Goal: Information Seeking & Learning: Learn about a topic

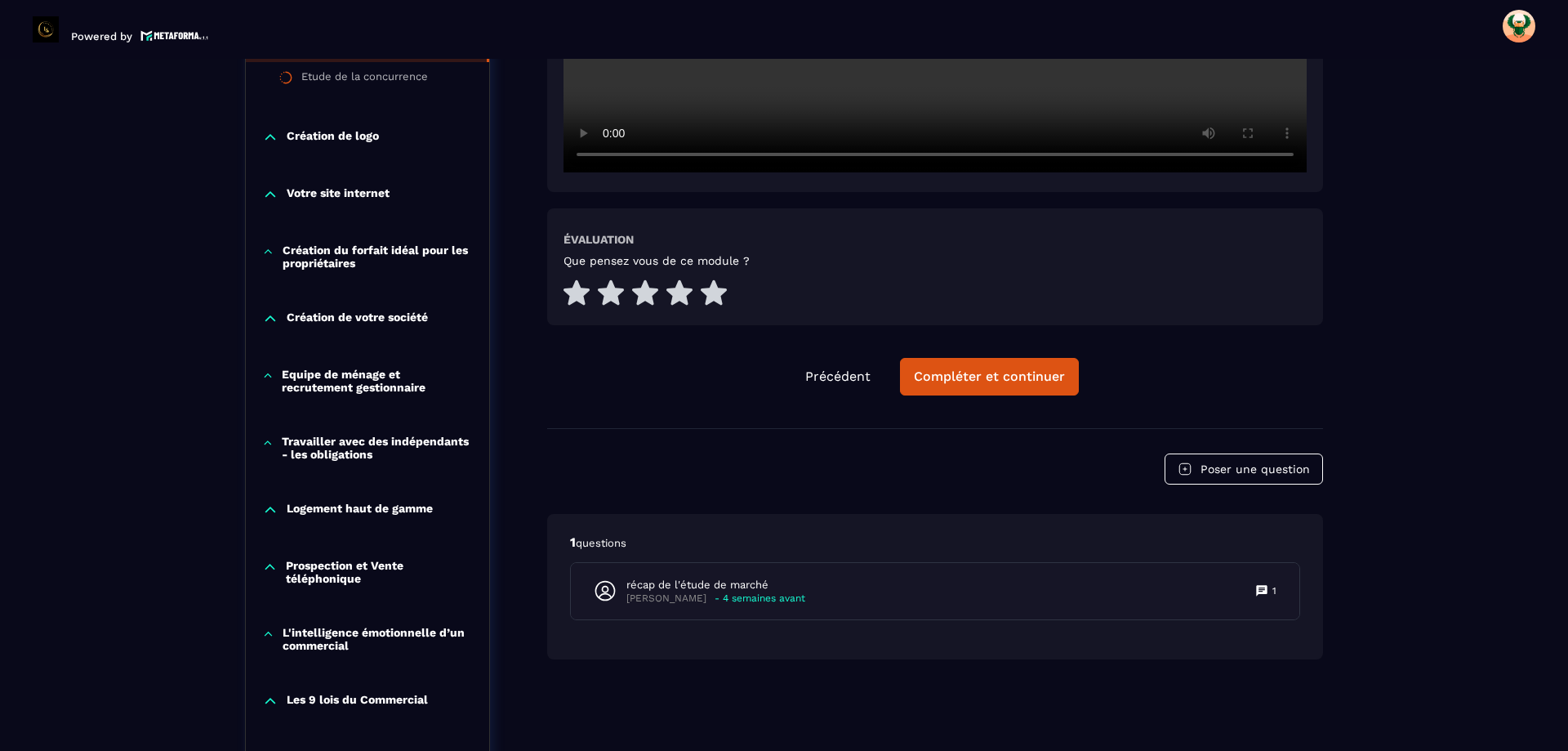
scroll to position [735, 0]
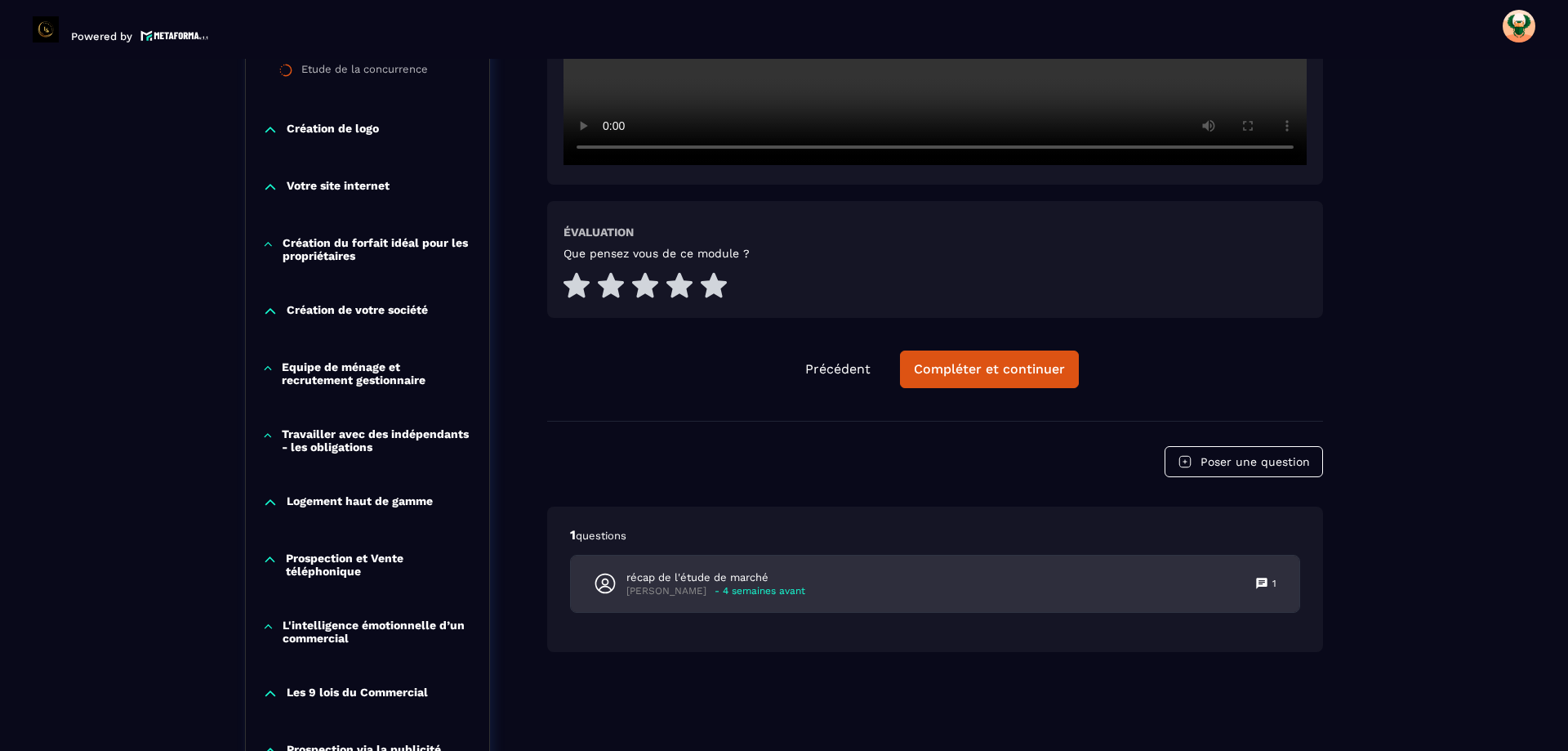
click at [825, 584] on div "récap de l'étude de marché [PERSON_NAME] - 4 semaines avant 1" at bounding box center [935, 583] width 729 height 56
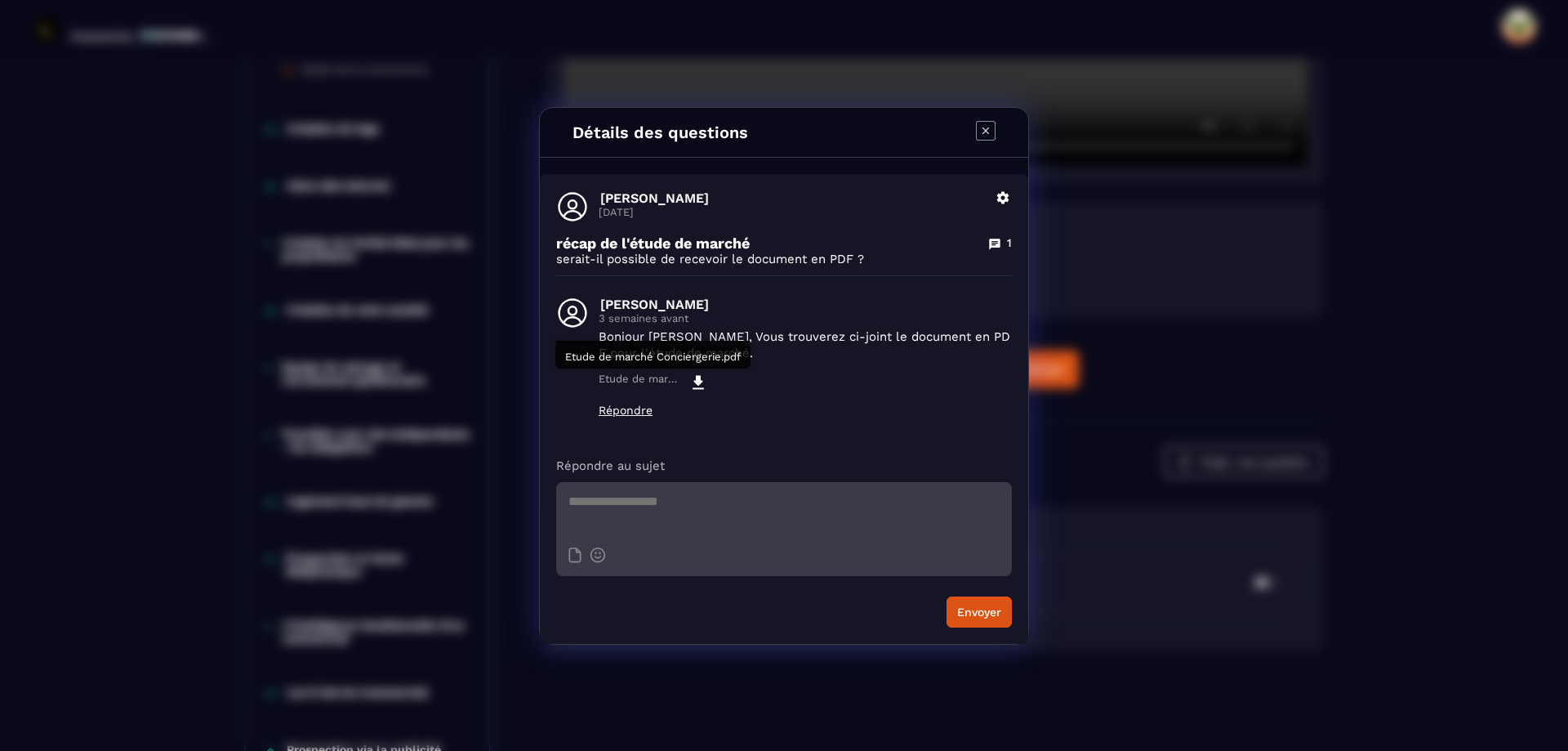
click at [694, 381] on icon "Modal window" at bounding box center [698, 381] width 11 height 14
click at [984, 137] on icon "Modal window" at bounding box center [985, 130] width 19 height 19
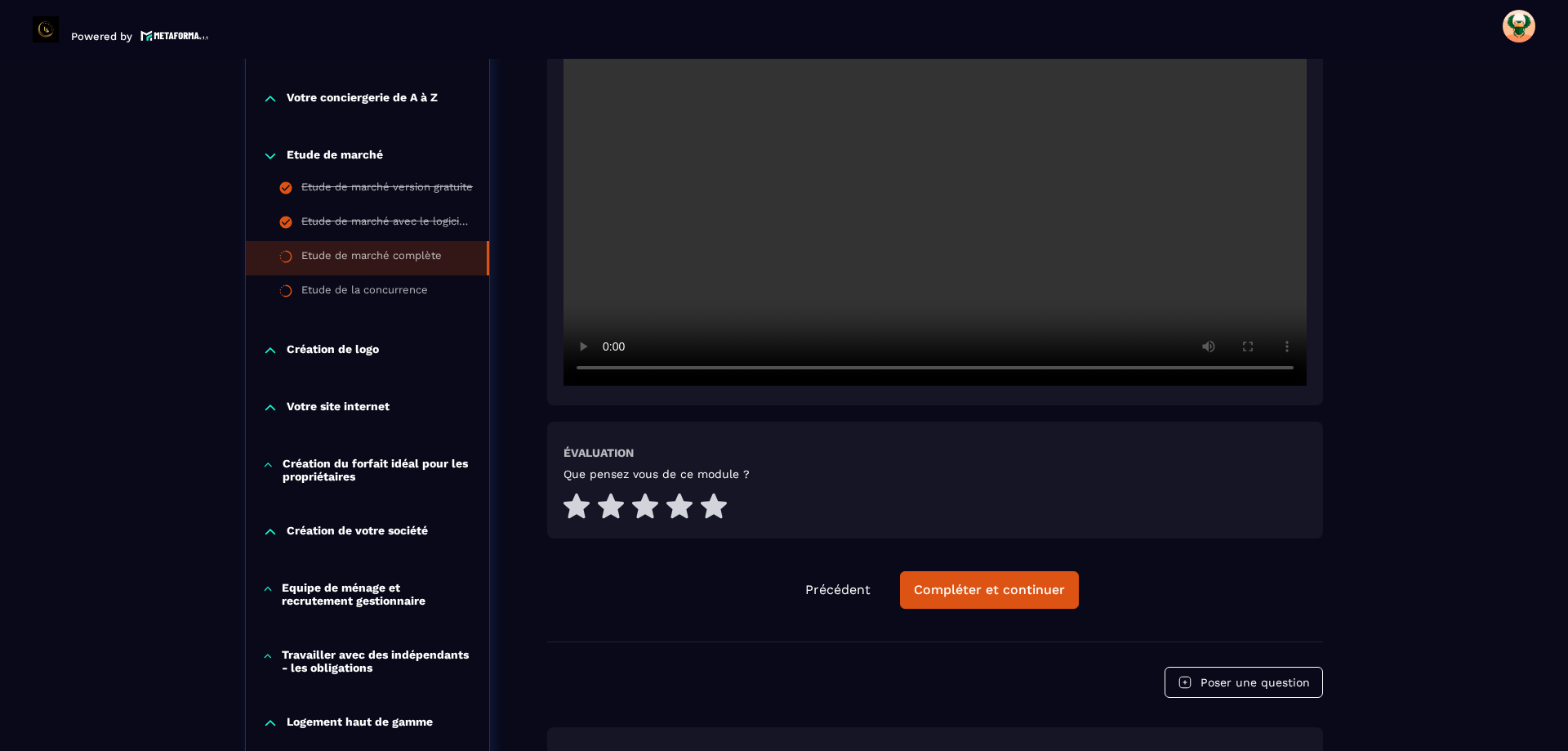
scroll to position [490, 0]
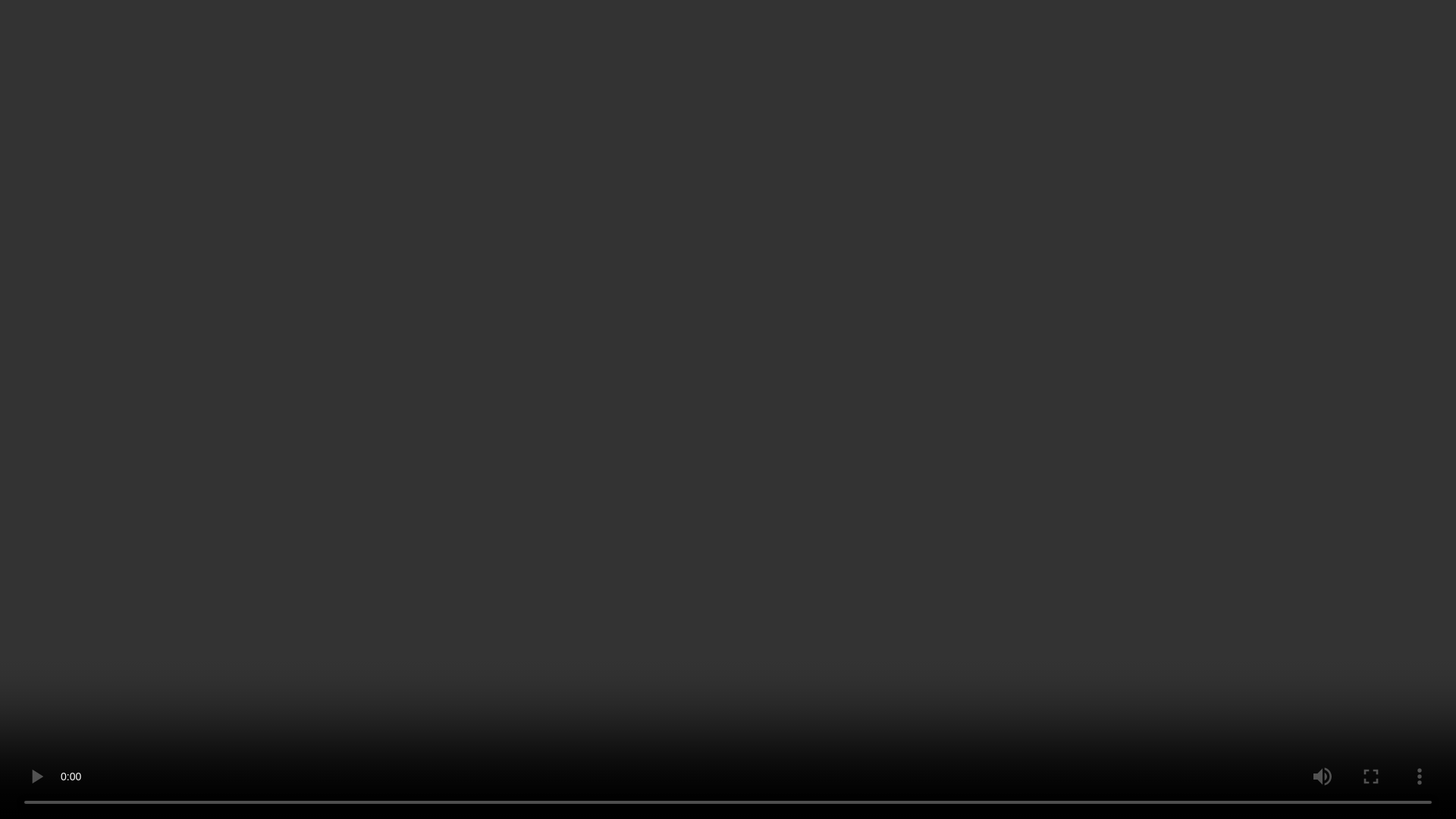
click at [1280, 372] on video at bounding box center [728, 409] width 1456 height 819
click at [606, 481] on video at bounding box center [728, 409] width 1456 height 819
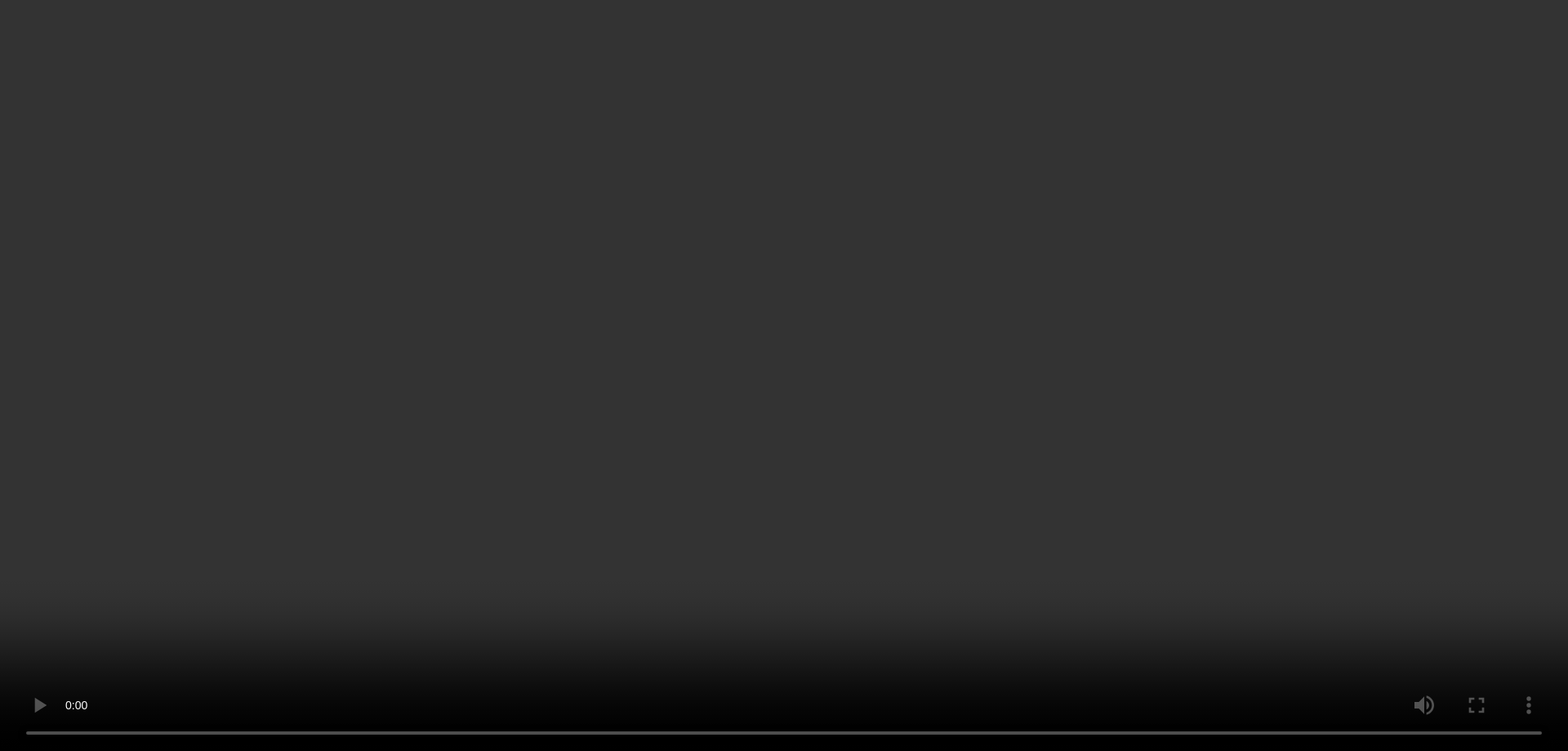
scroll to position [376, 0]
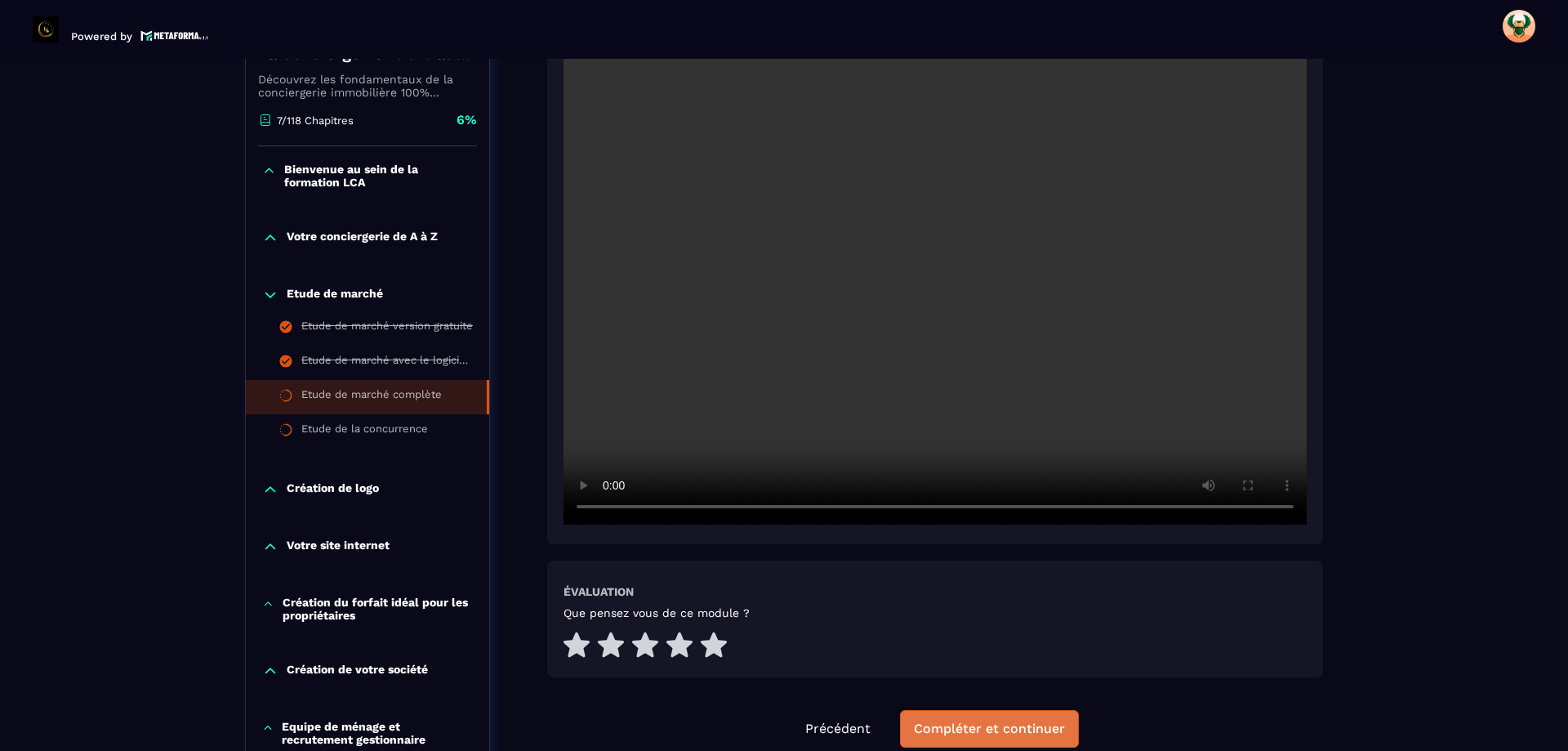
click at [1047, 729] on div "Compléter et continuer" at bounding box center [990, 729] width 151 height 17
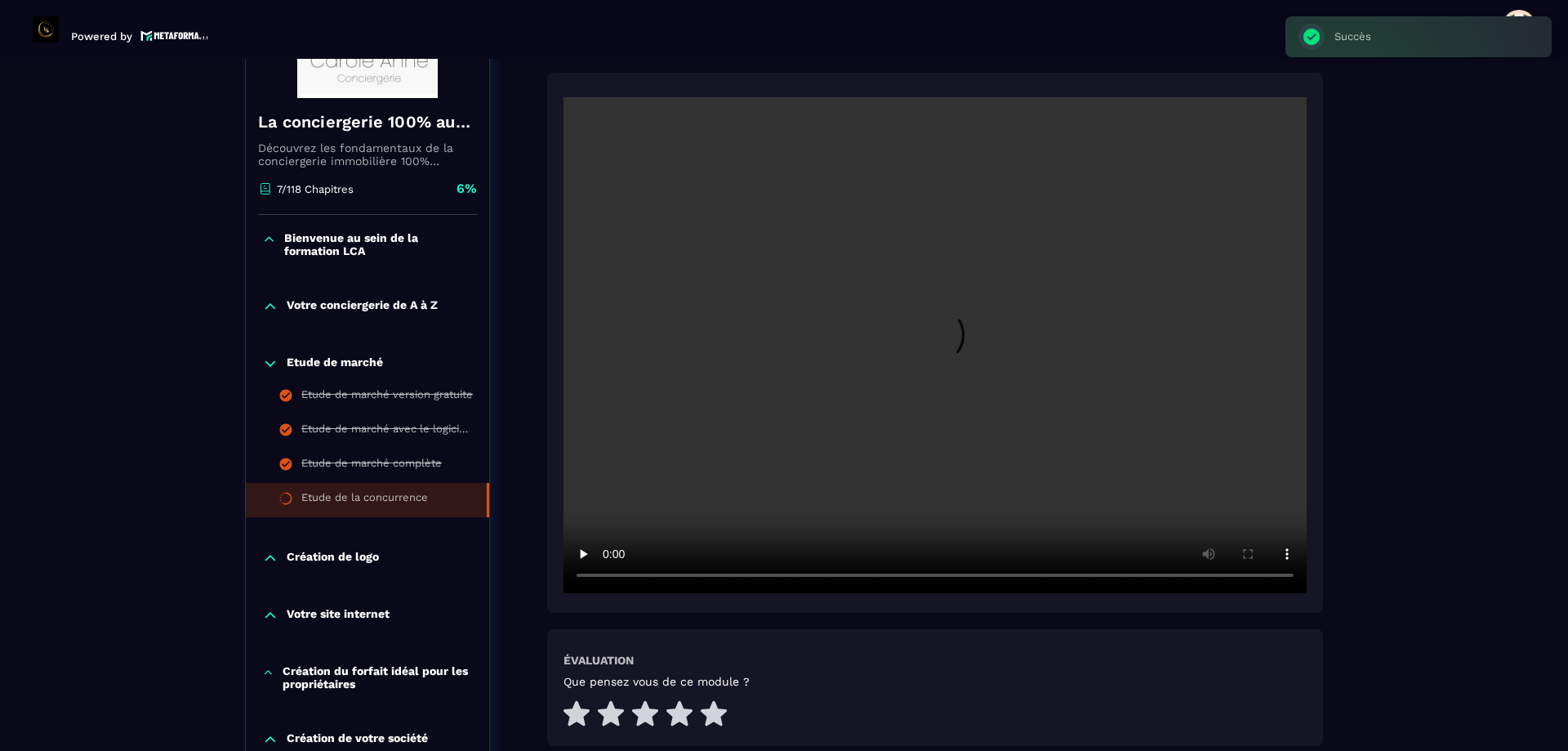
scroll to position [333, 0]
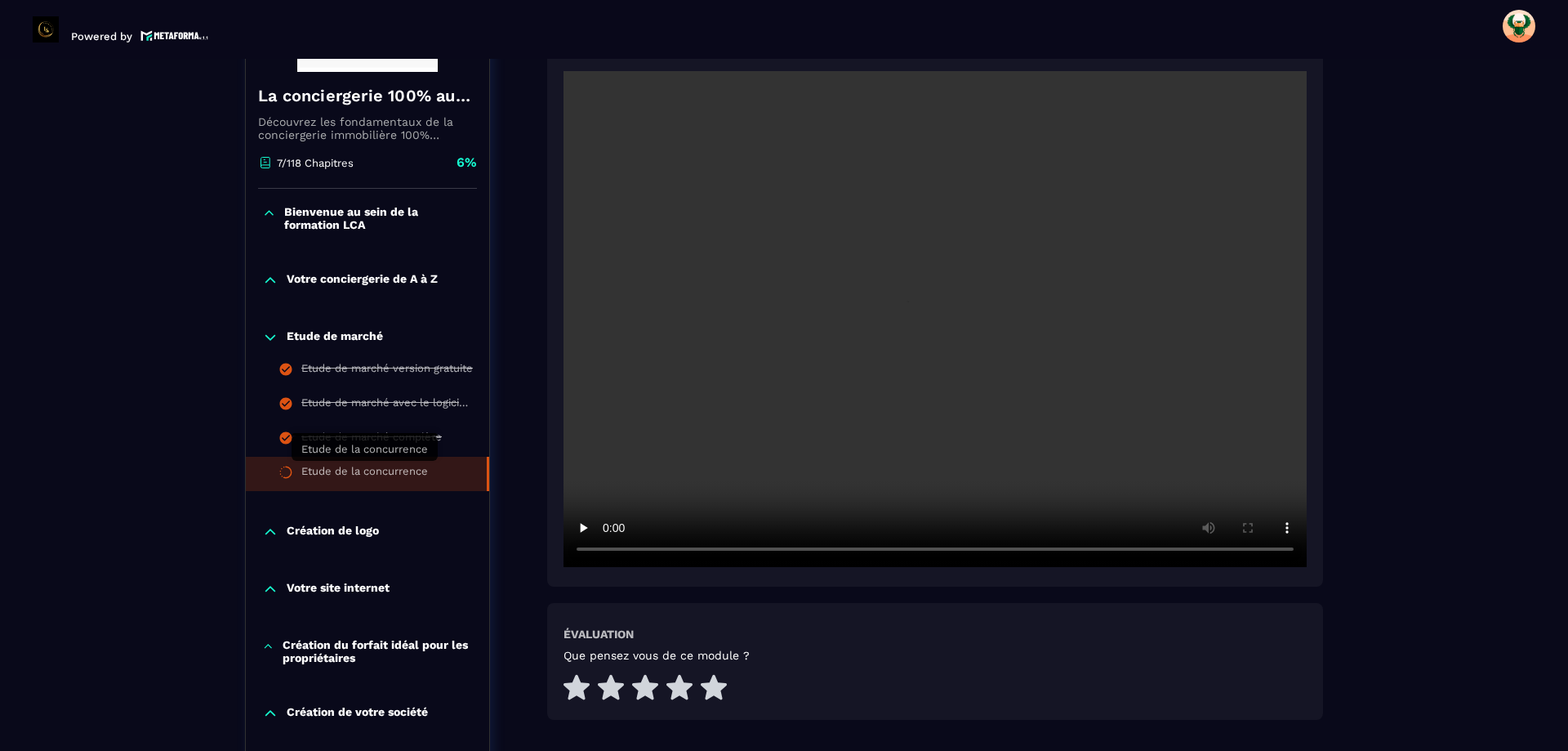
click at [390, 472] on div "Etude de la concurrence" at bounding box center [364, 474] width 127 height 18
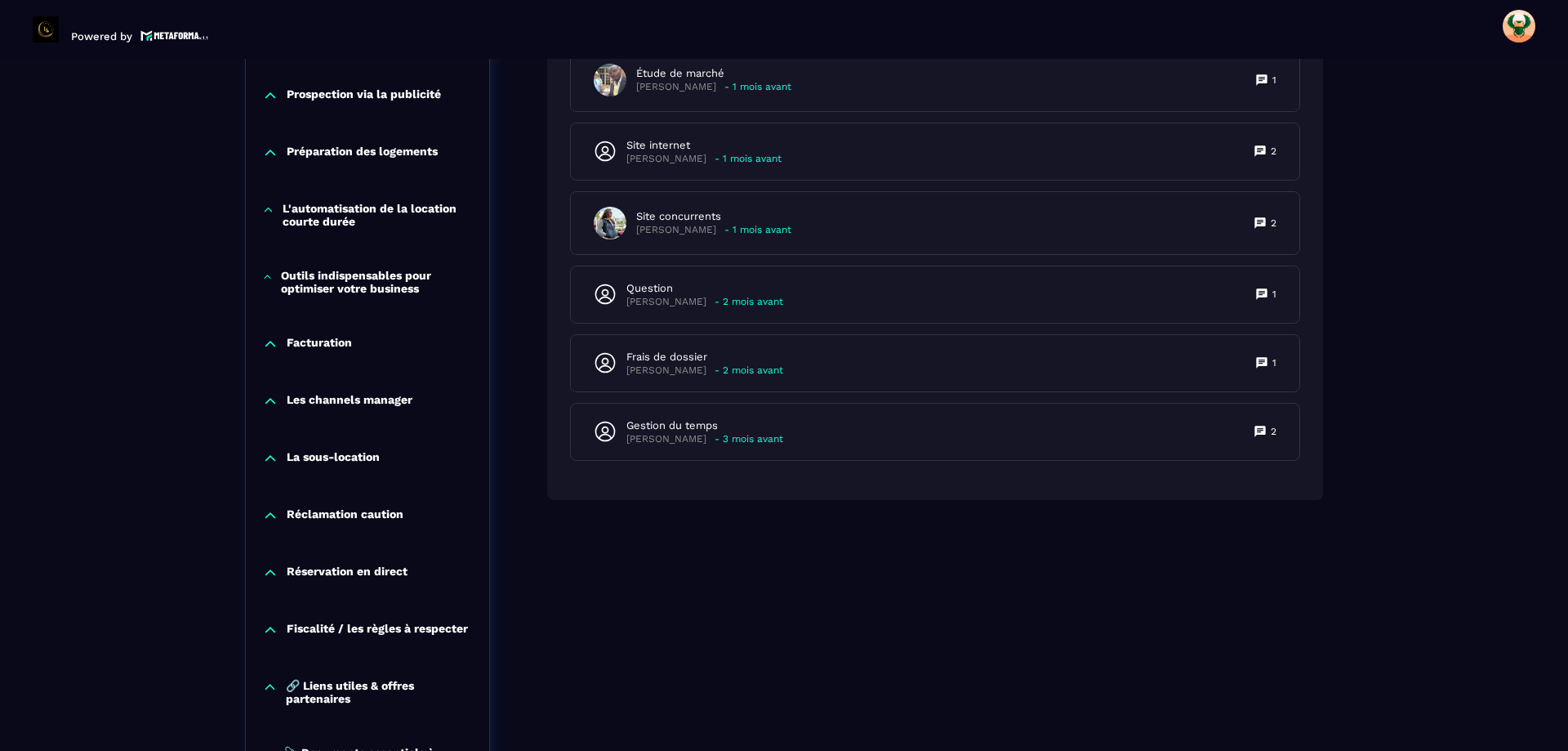
scroll to position [1396, 0]
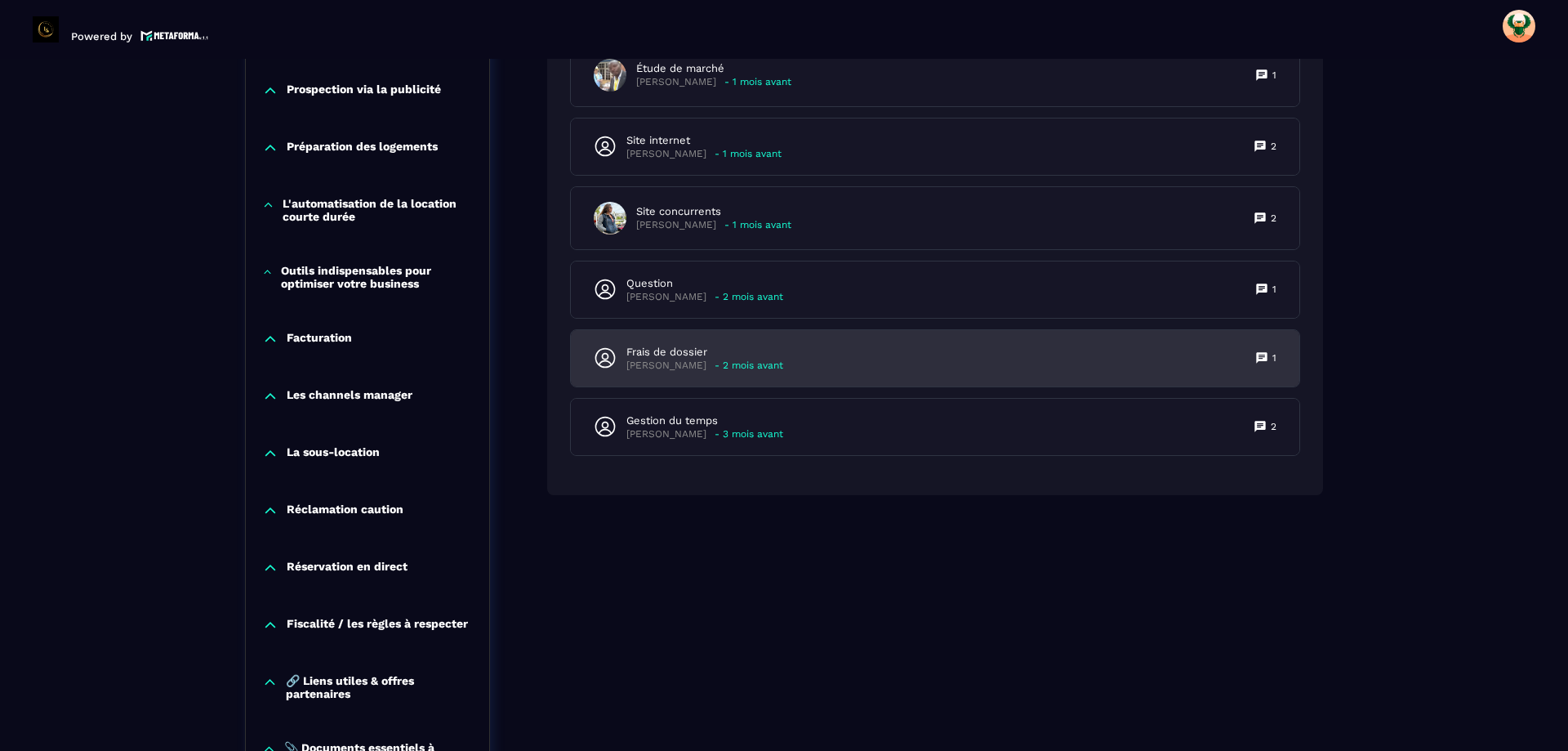
click at [944, 375] on div "Frais de dossier [PERSON_NAME] - 2 mois avant 1" at bounding box center [935, 357] width 729 height 56
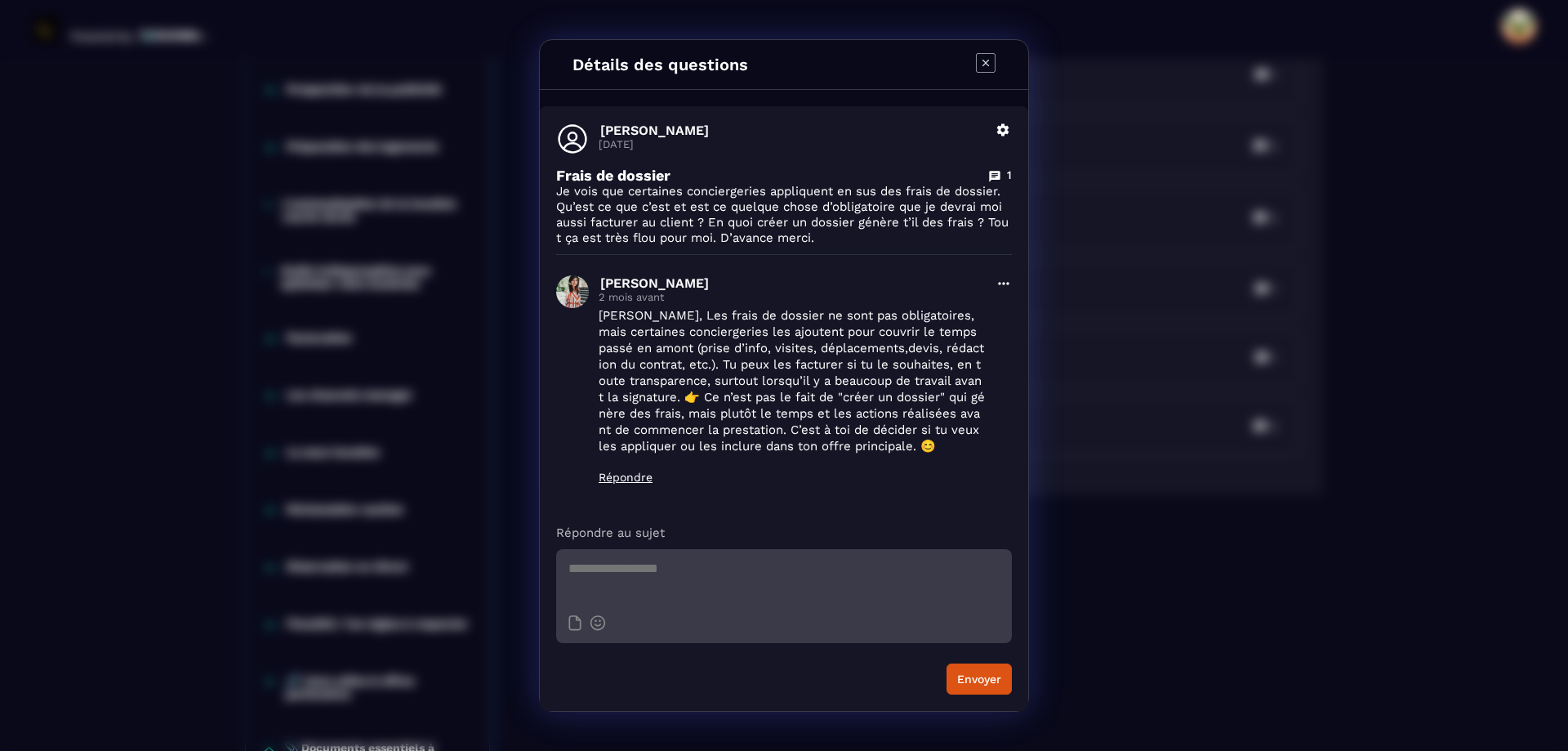
click at [980, 66] on icon "Modal window" at bounding box center [985, 62] width 19 height 19
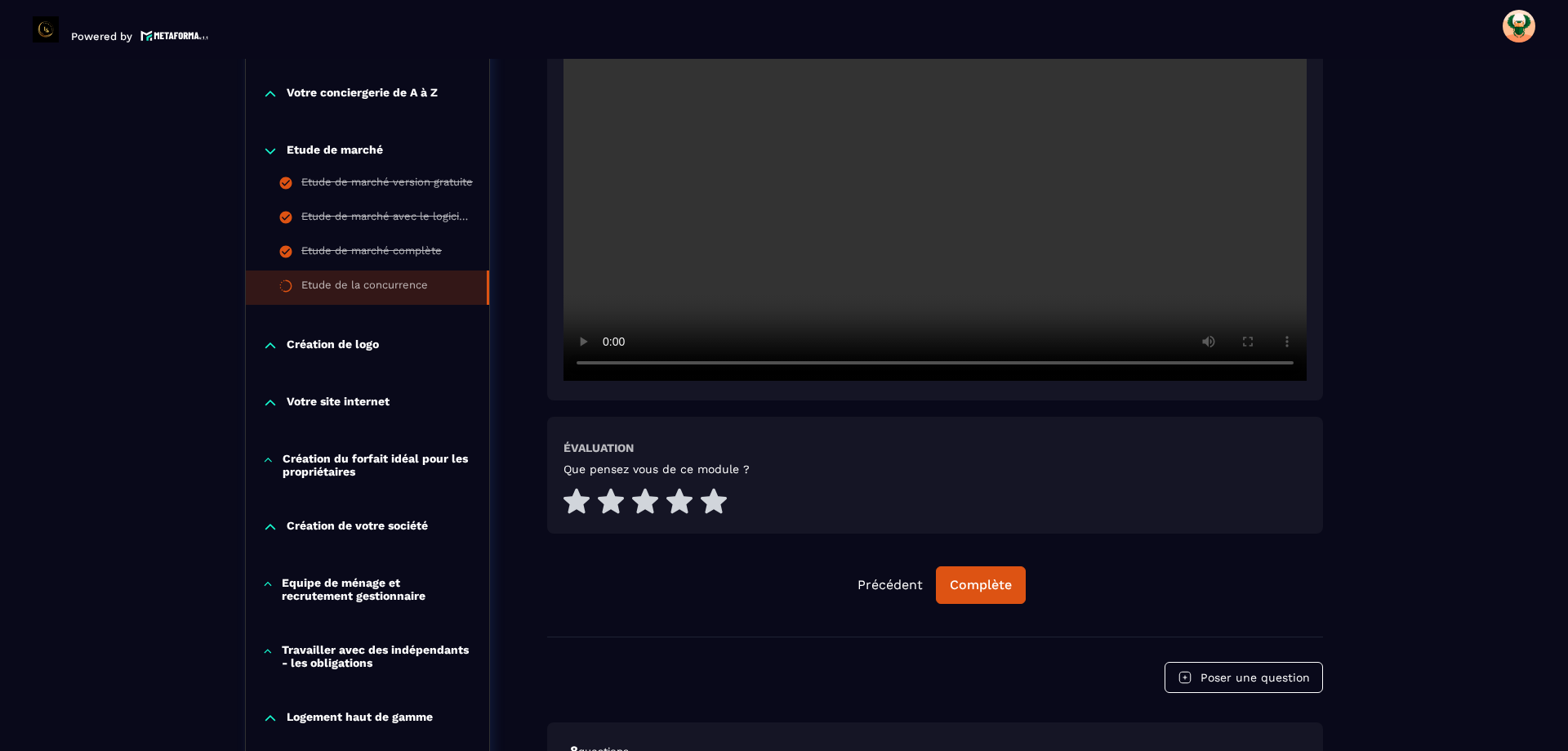
scroll to position [497, 0]
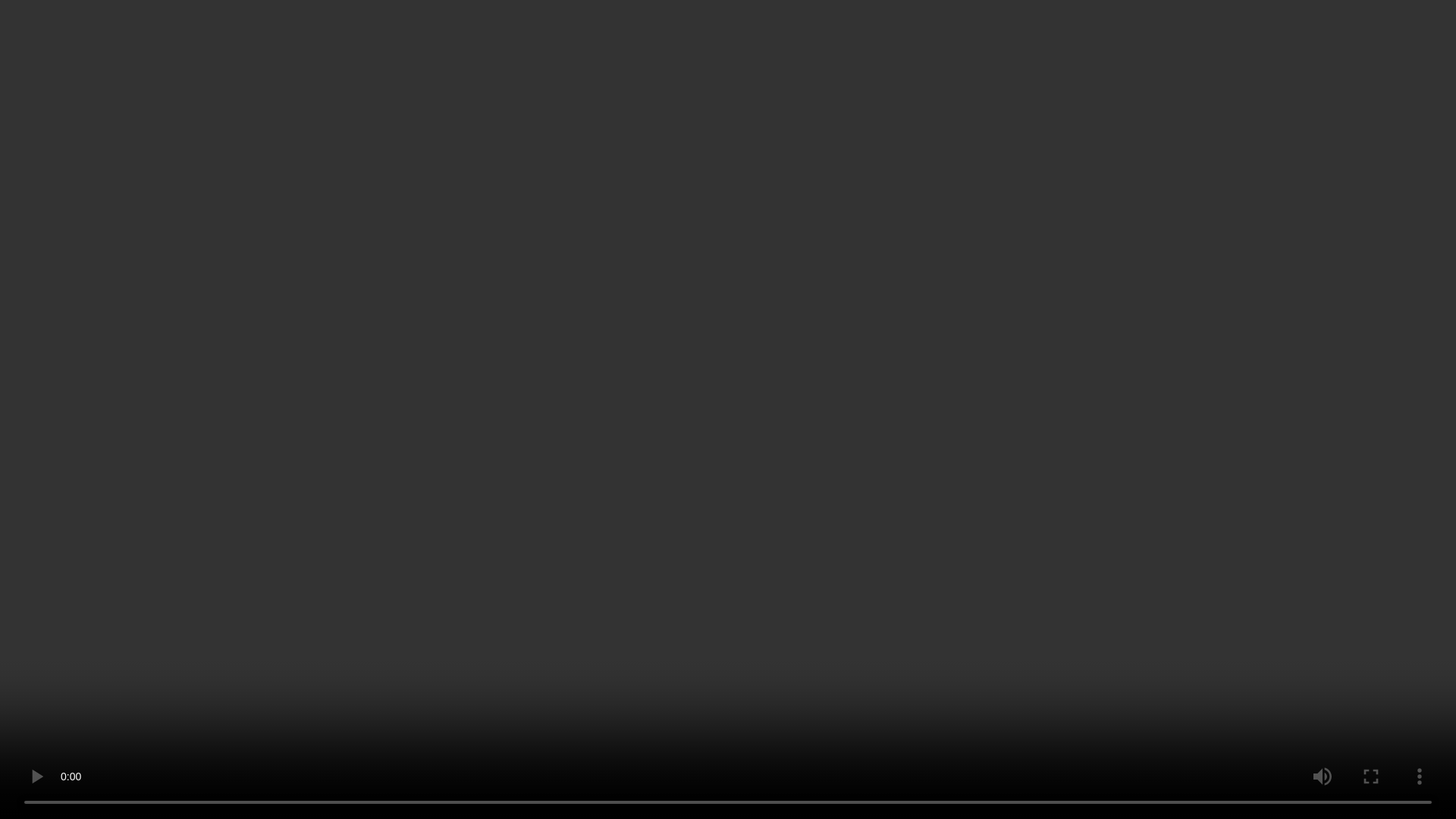
click at [723, 424] on video at bounding box center [728, 409] width 1456 height 819
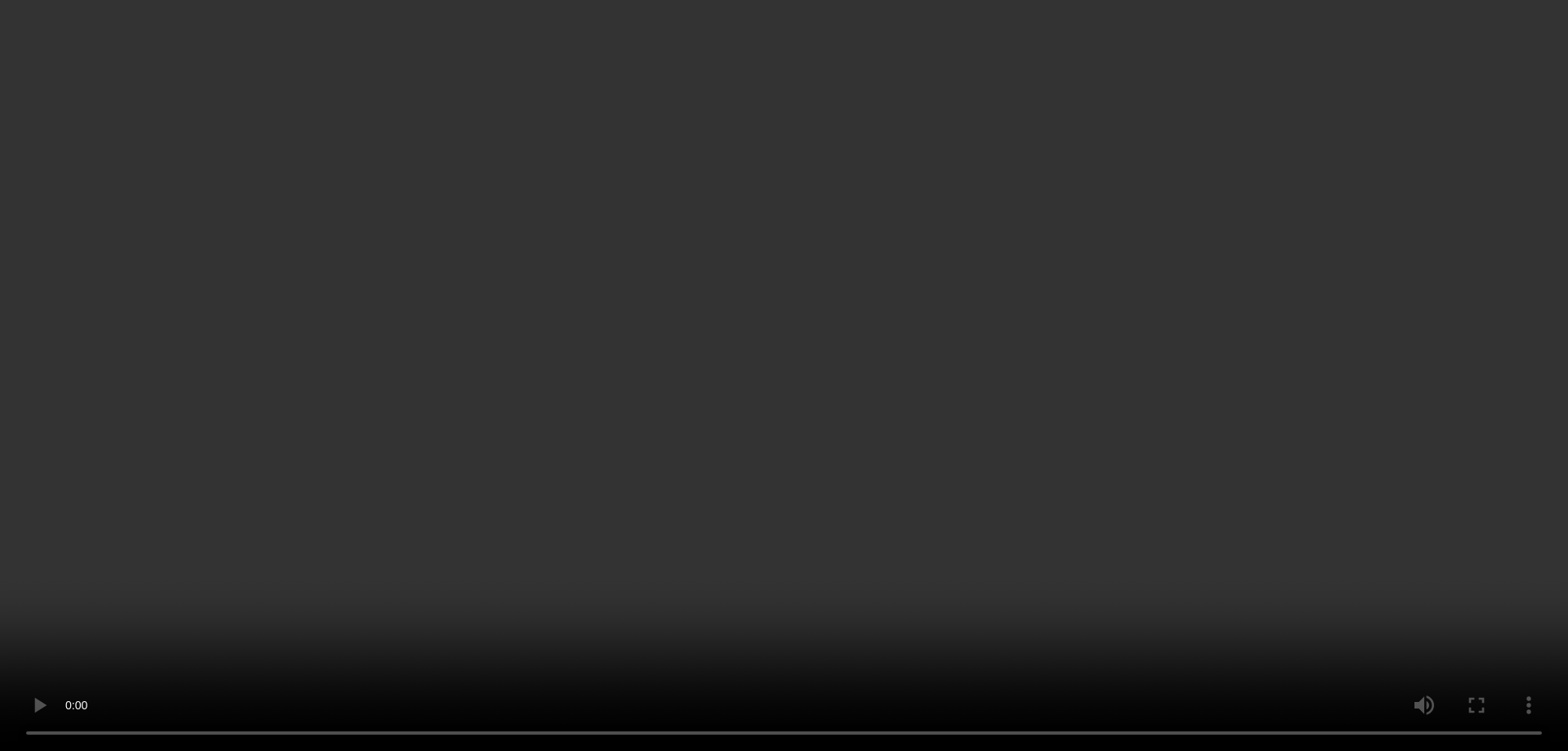
scroll to position [905, 0]
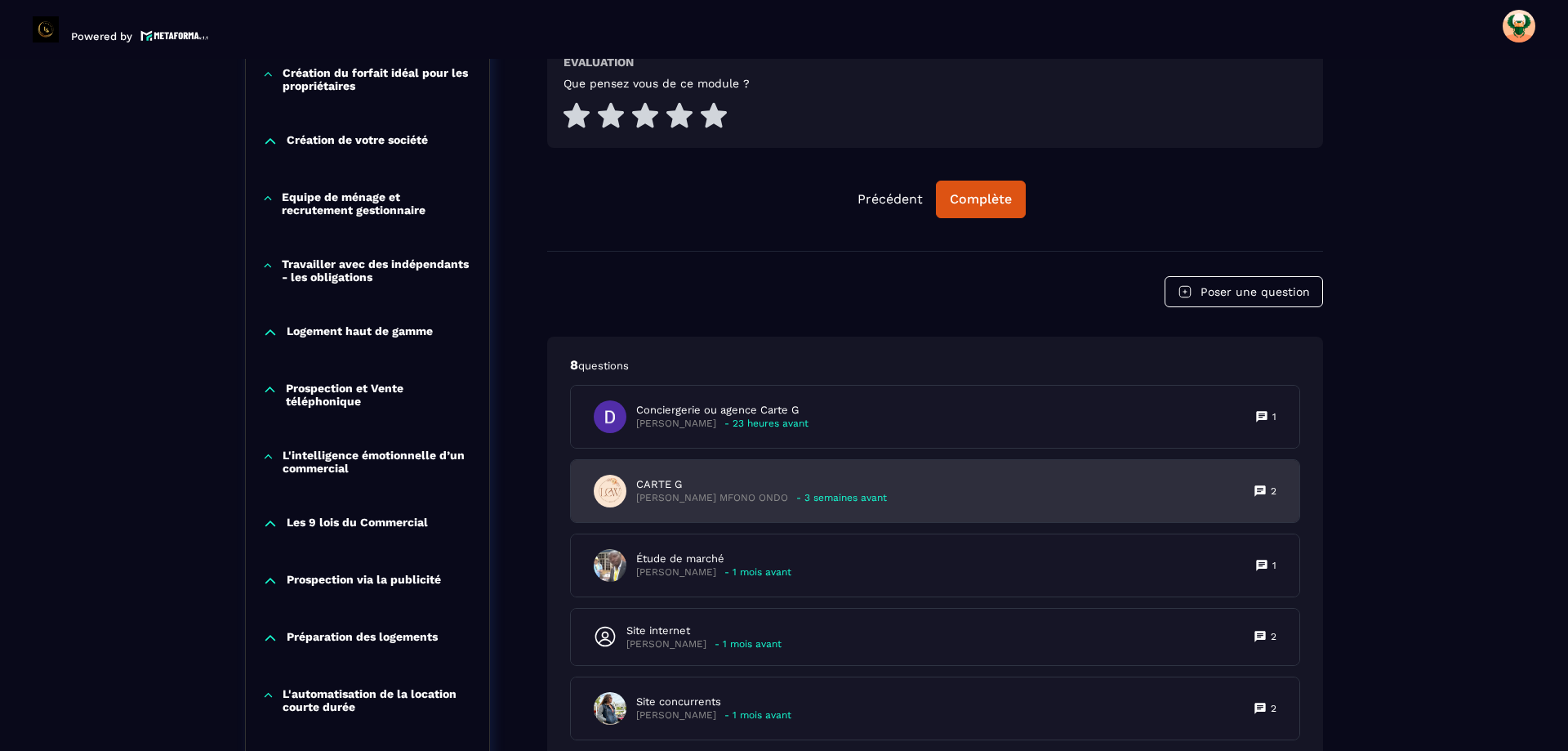
click at [753, 494] on p "[PERSON_NAME] MFONO ONDO" at bounding box center [711, 498] width 151 height 12
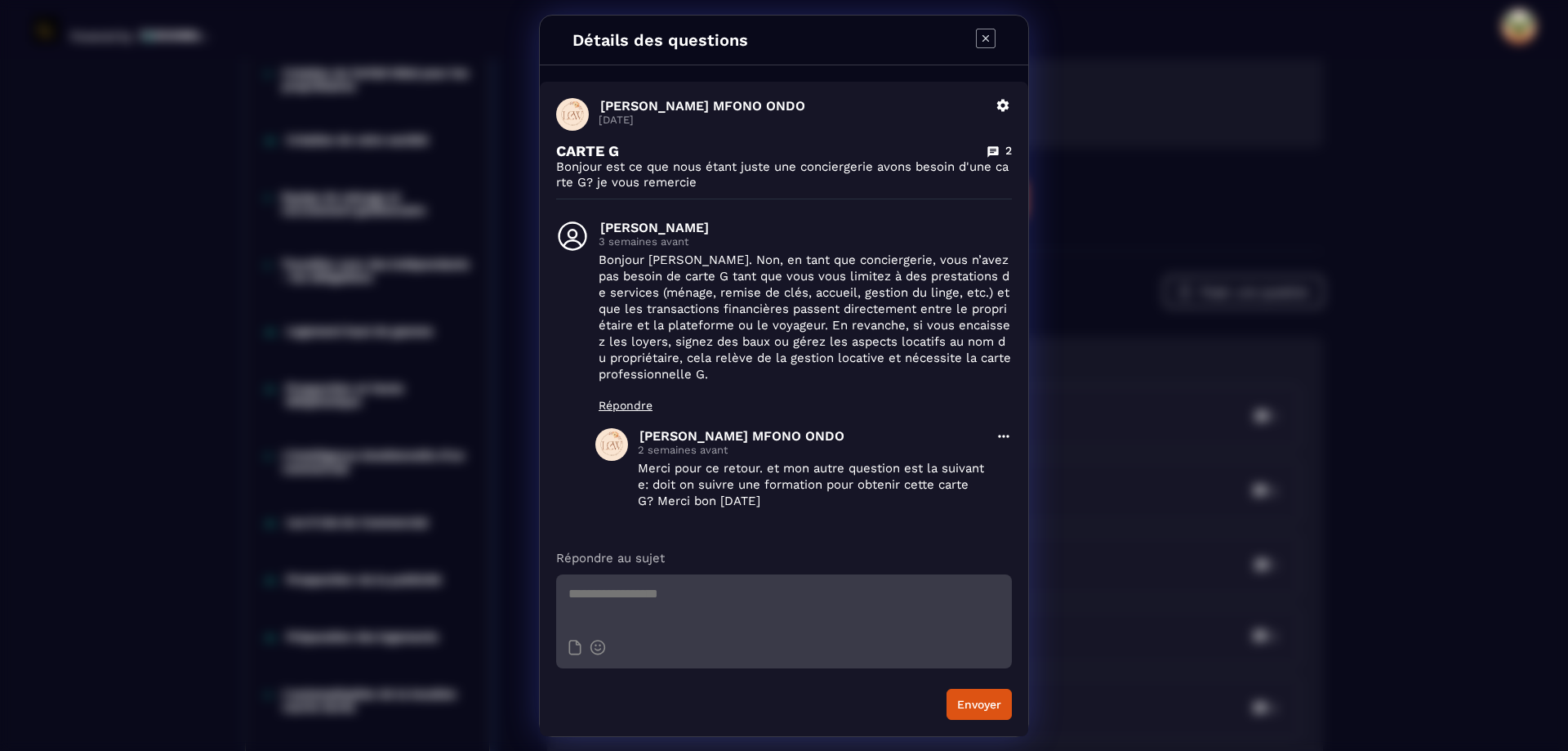
drag, startPoint x: 989, startPoint y: 34, endPoint x: 970, endPoint y: 31, distance: 19.2
click at [988, 34] on icon "Modal window" at bounding box center [985, 38] width 19 height 19
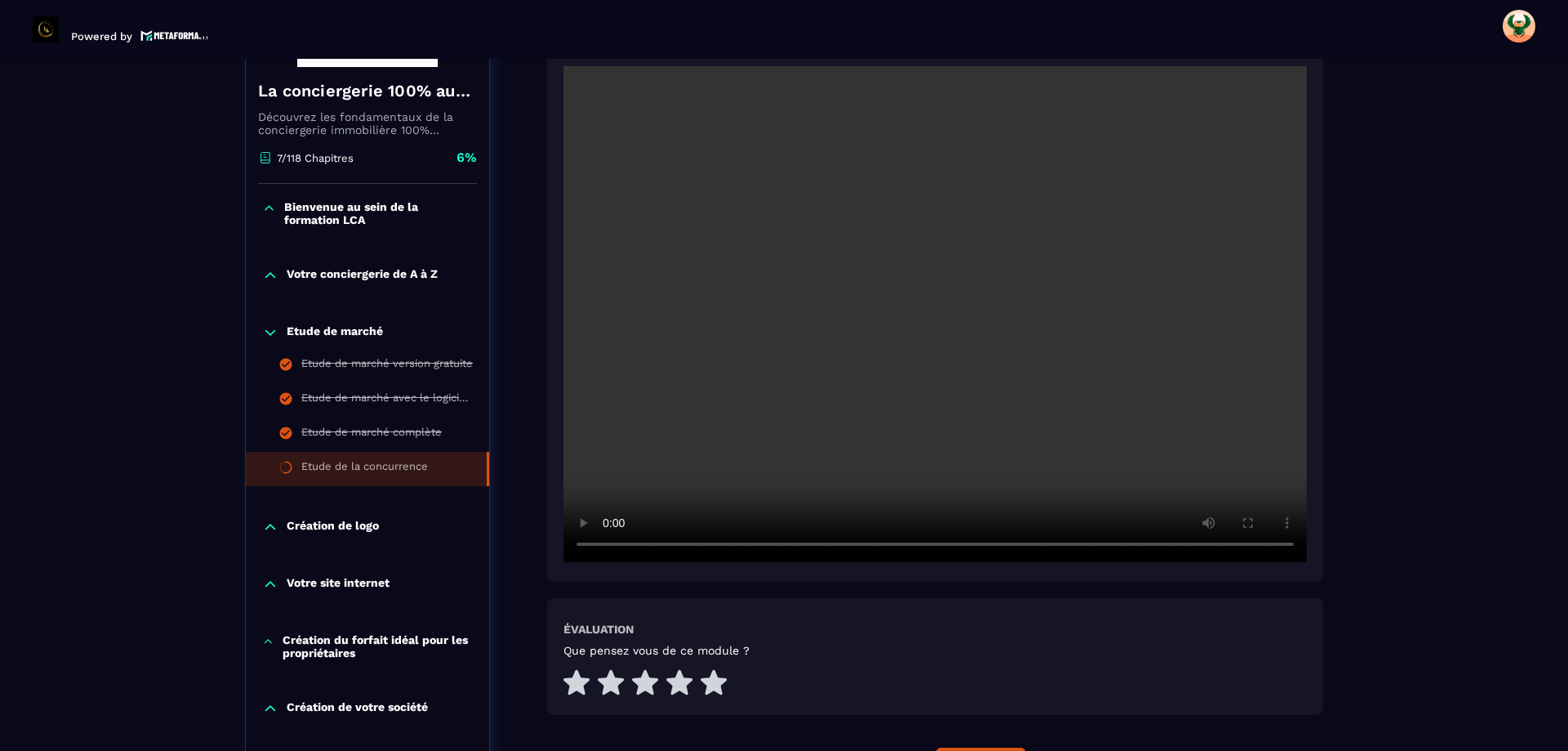
scroll to position [333, 0]
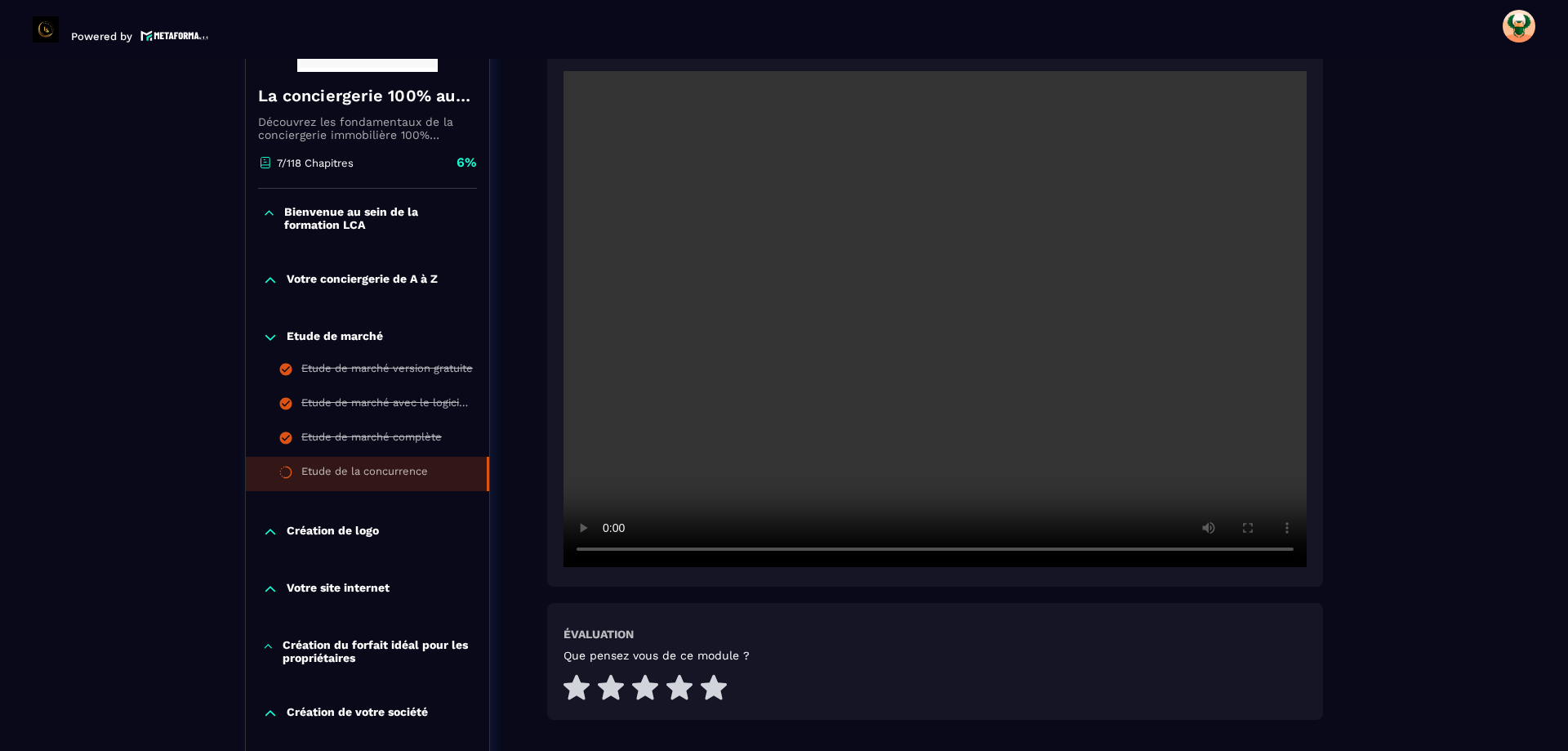
click at [935, 302] on video at bounding box center [935, 319] width 744 height 496
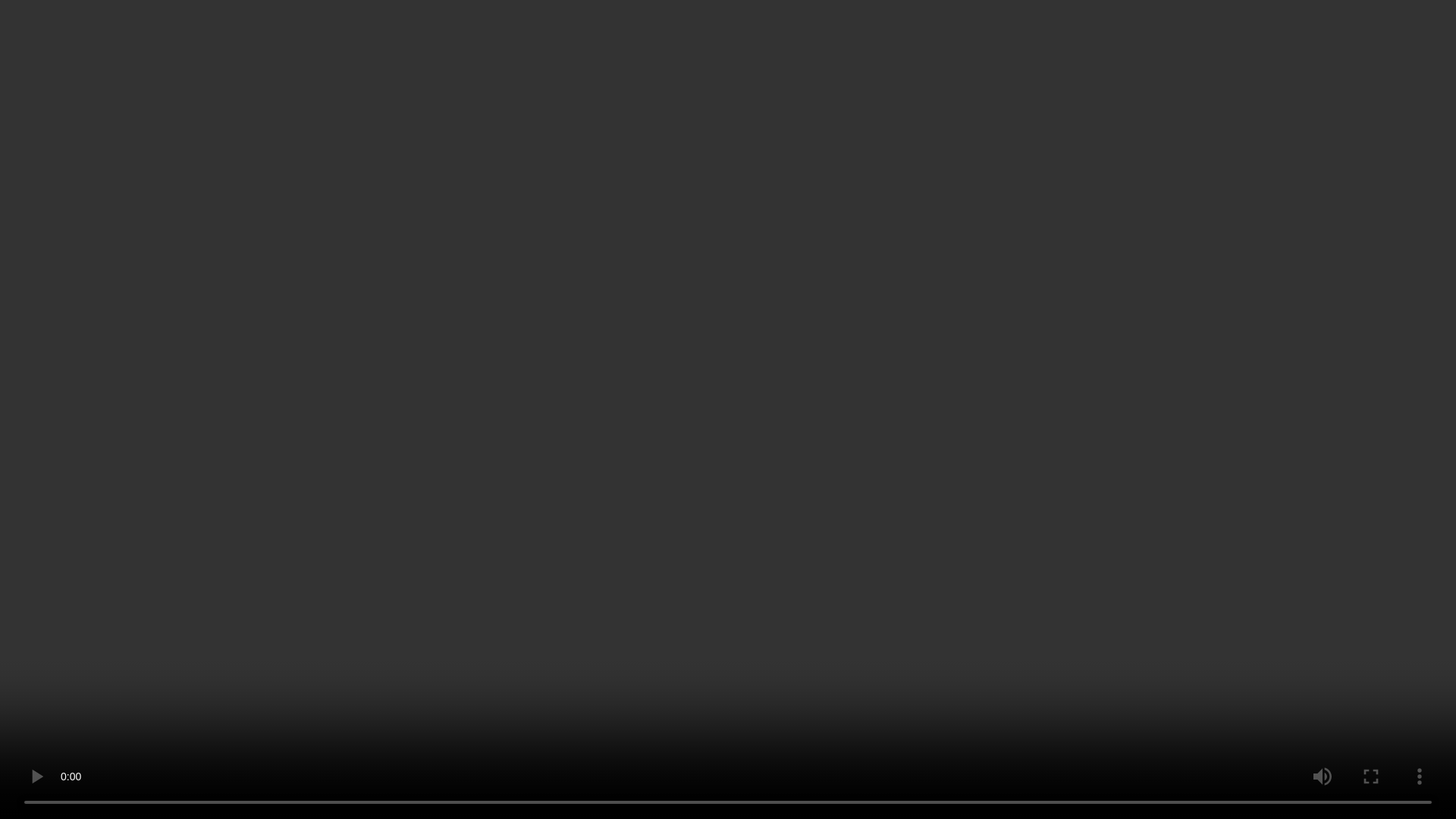
click at [737, 485] on video at bounding box center [728, 409] width 1456 height 819
click at [1345, 12] on video at bounding box center [728, 409] width 1456 height 819
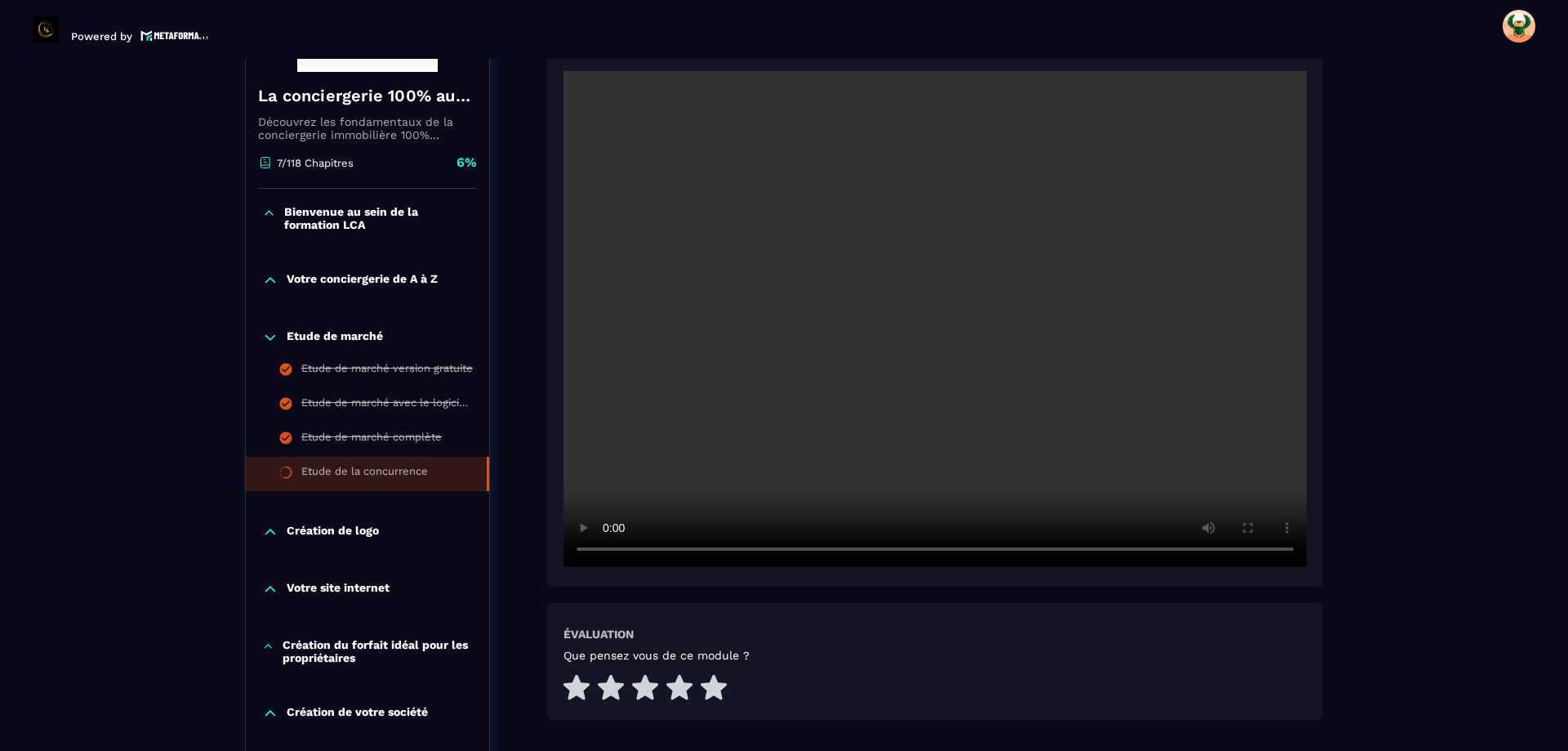
click at [975, 347] on video at bounding box center [935, 319] width 744 height 496
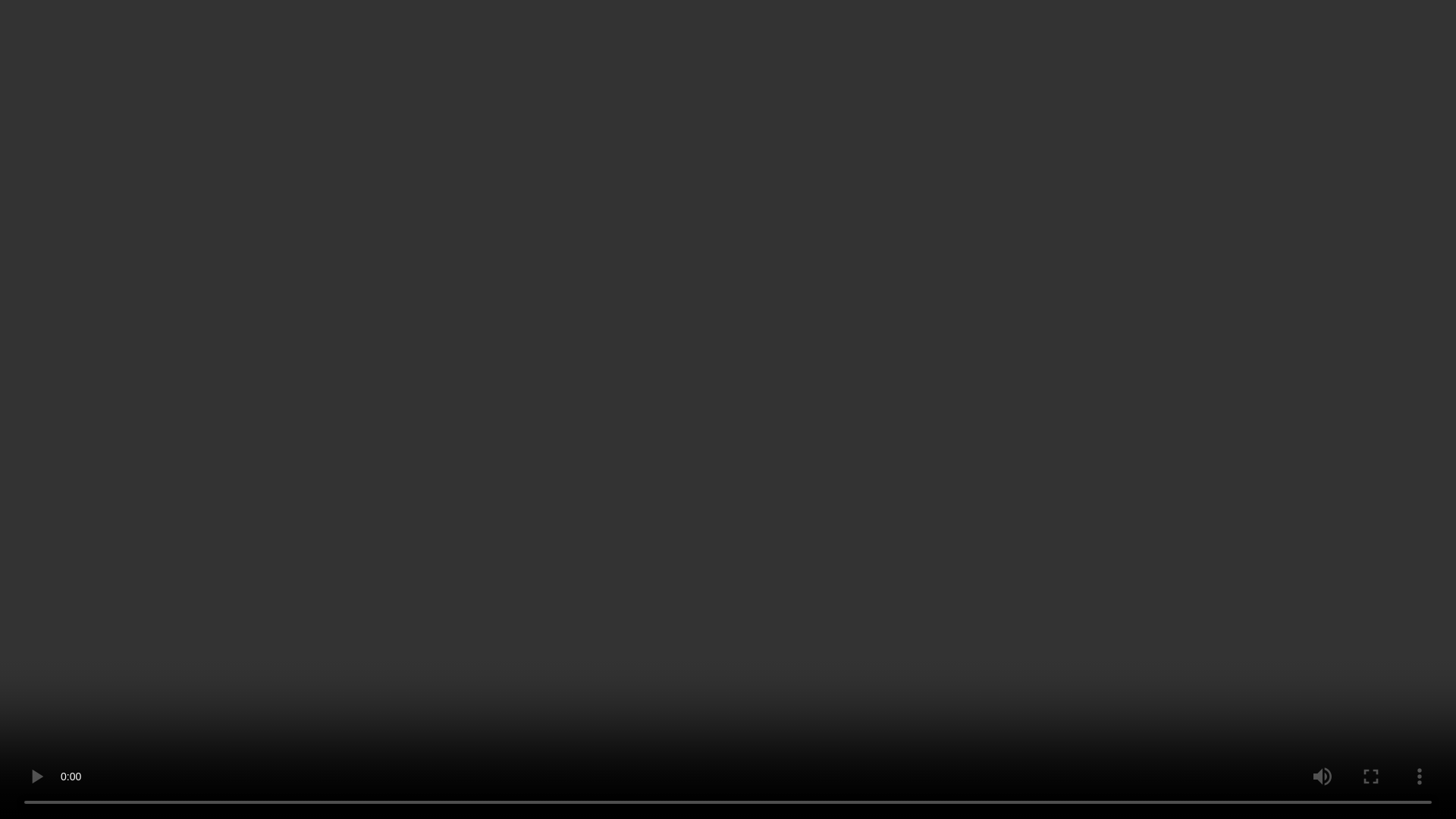
click at [772, 535] on video at bounding box center [728, 409] width 1456 height 819
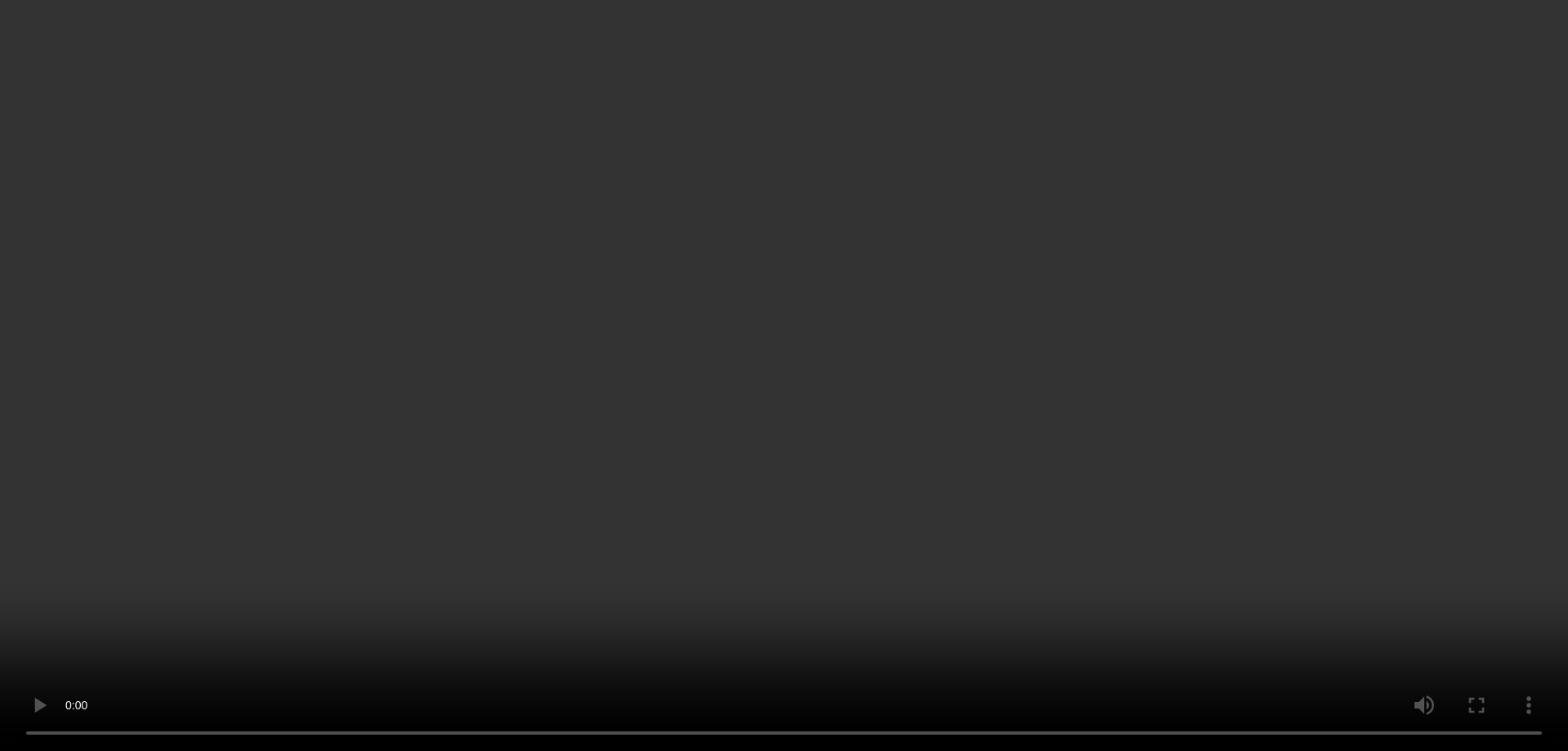
scroll to position [497, 0]
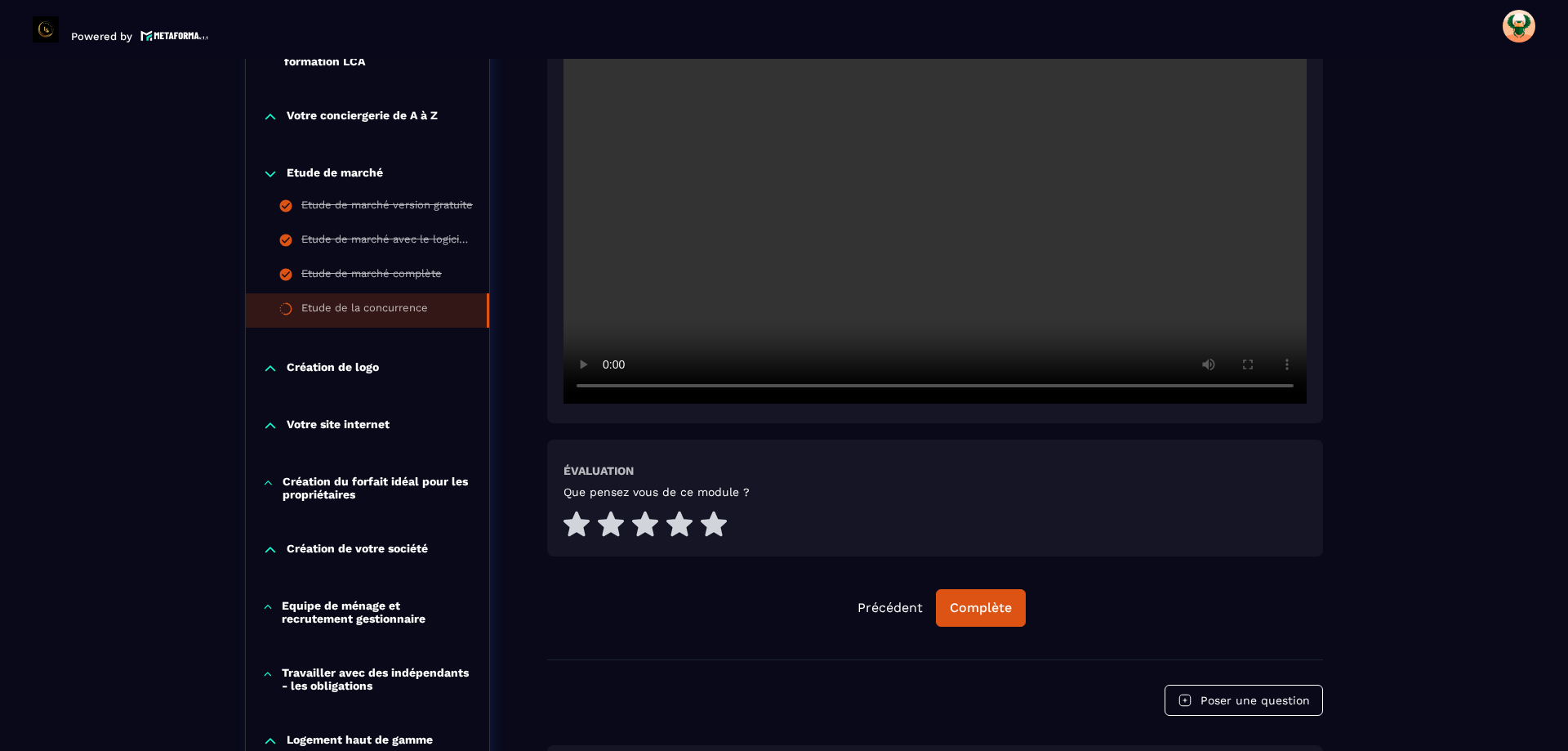
click at [905, 183] on video at bounding box center [935, 155] width 744 height 496
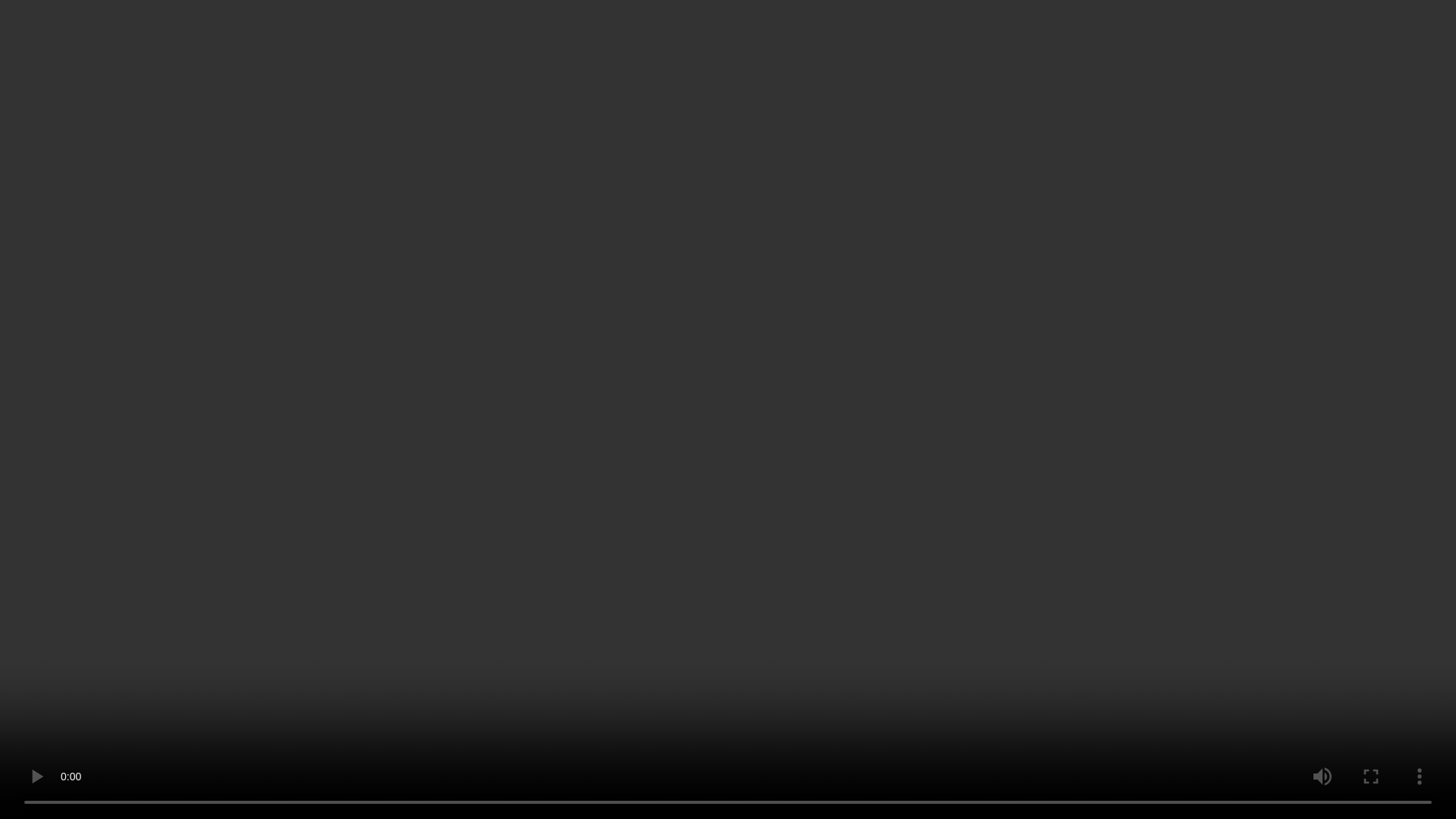
click at [1249, 515] on video at bounding box center [728, 409] width 1456 height 819
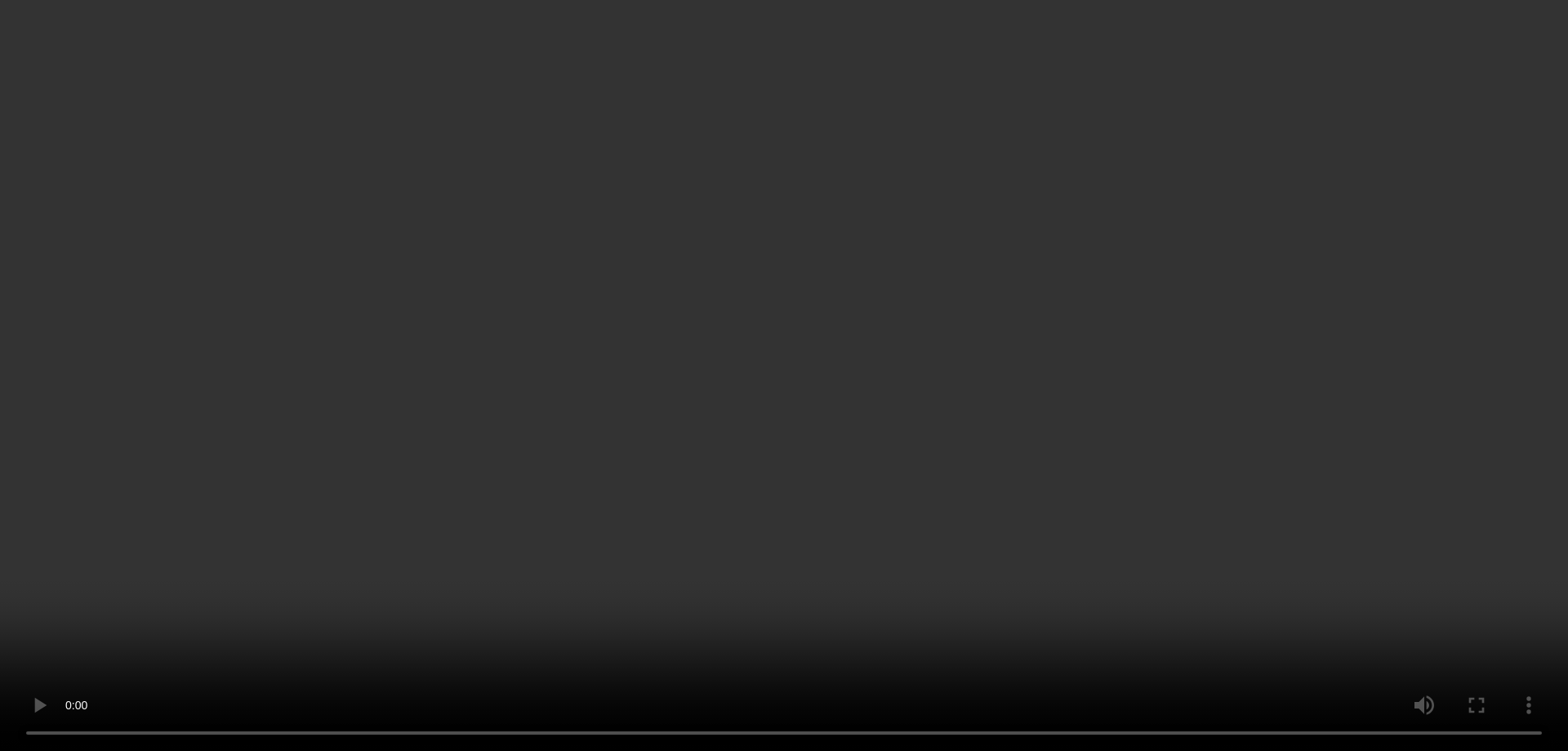
scroll to position [660, 0]
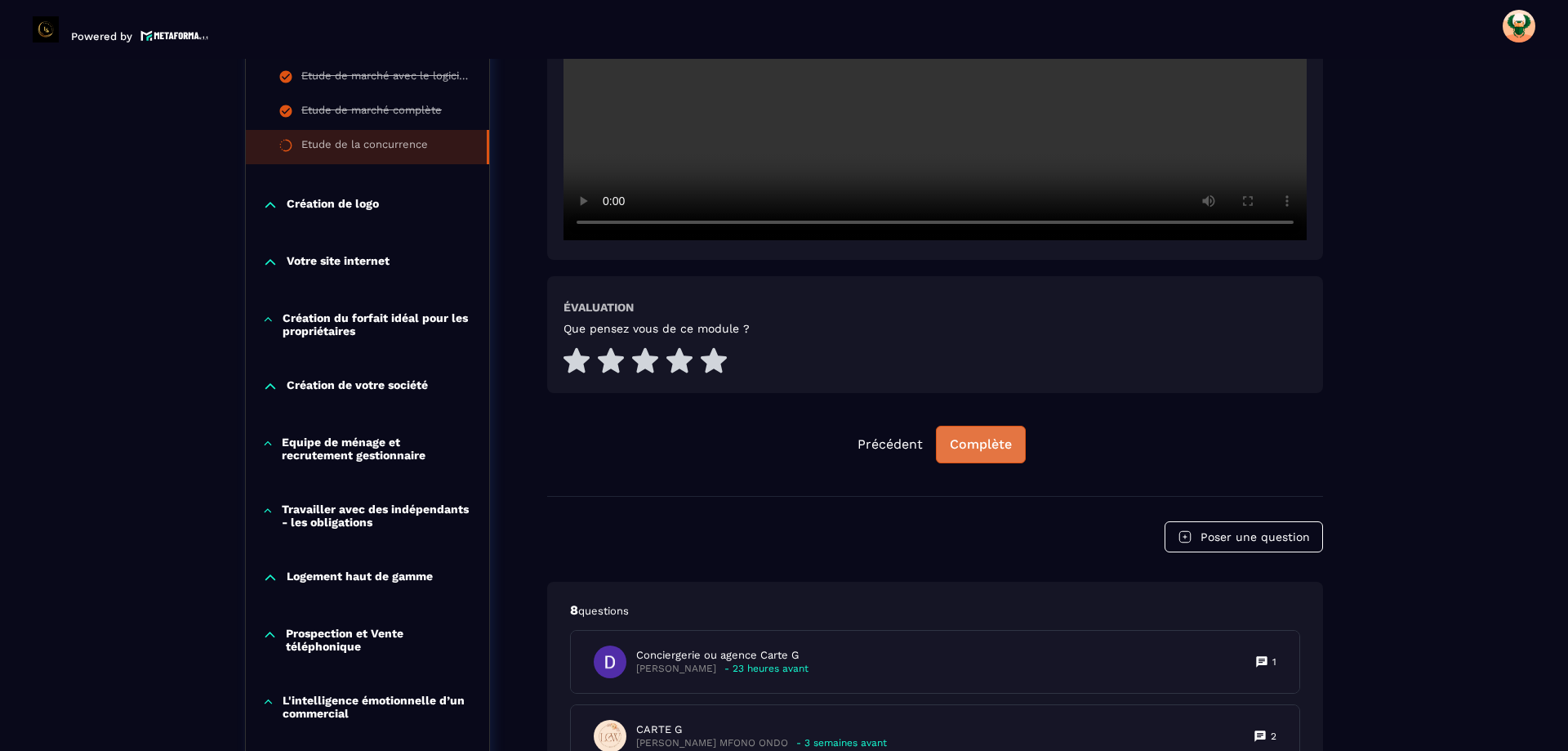
click at [986, 436] on div "Complète" at bounding box center [981, 444] width 62 height 17
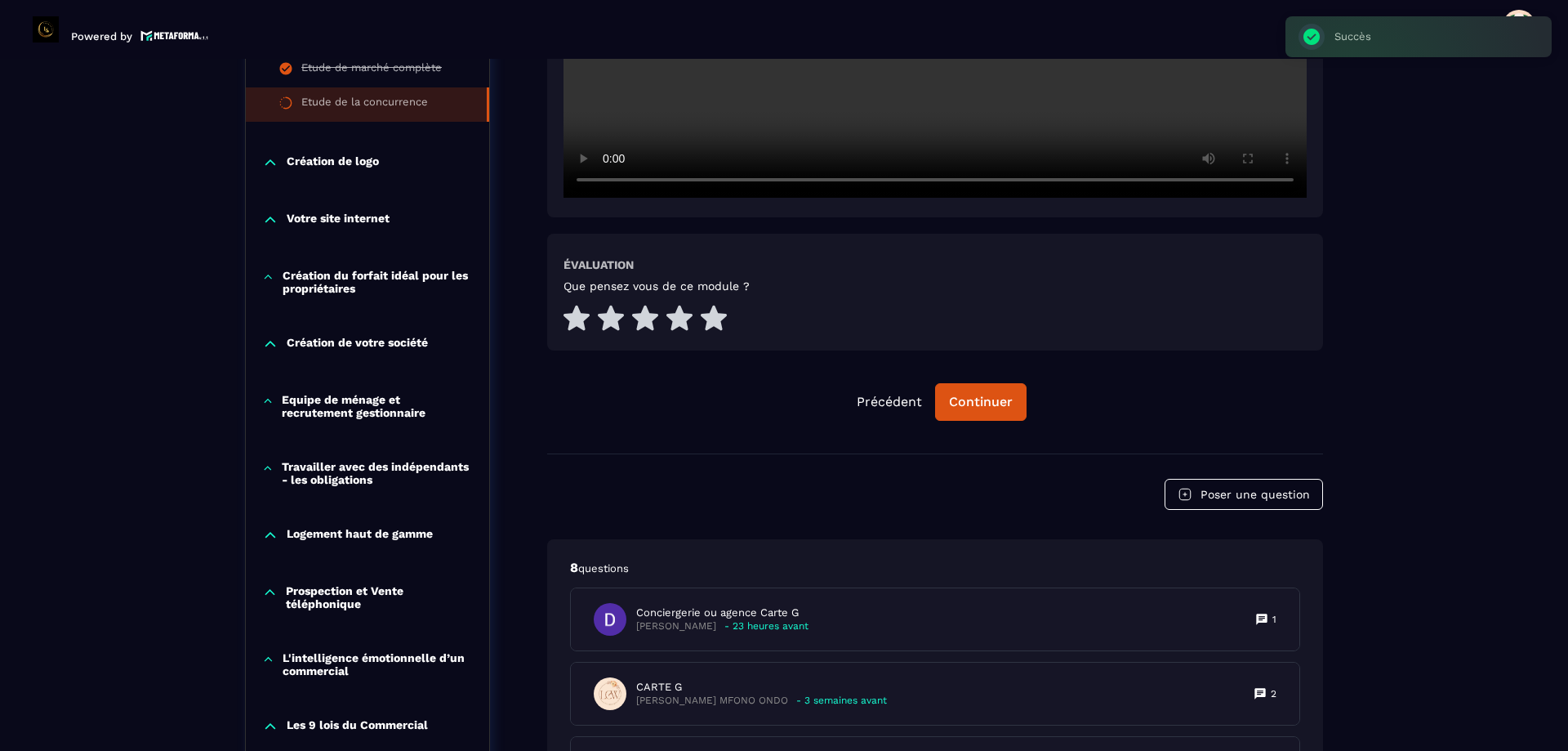
scroll to position [824, 0]
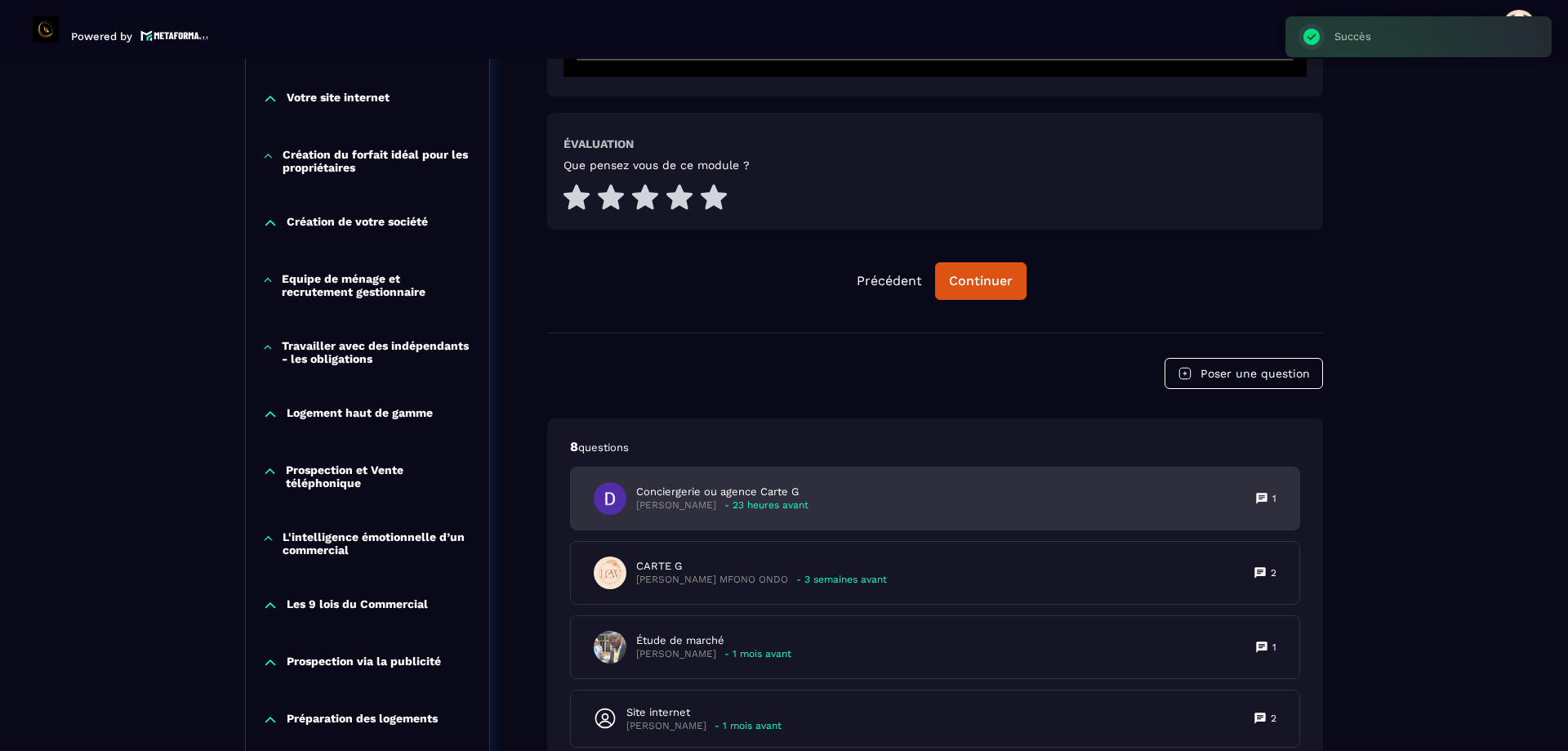
click at [880, 490] on div "Conciergerie ou agence Carte G [PERSON_NAME] - 23 heures avant 1" at bounding box center [935, 499] width 729 height 62
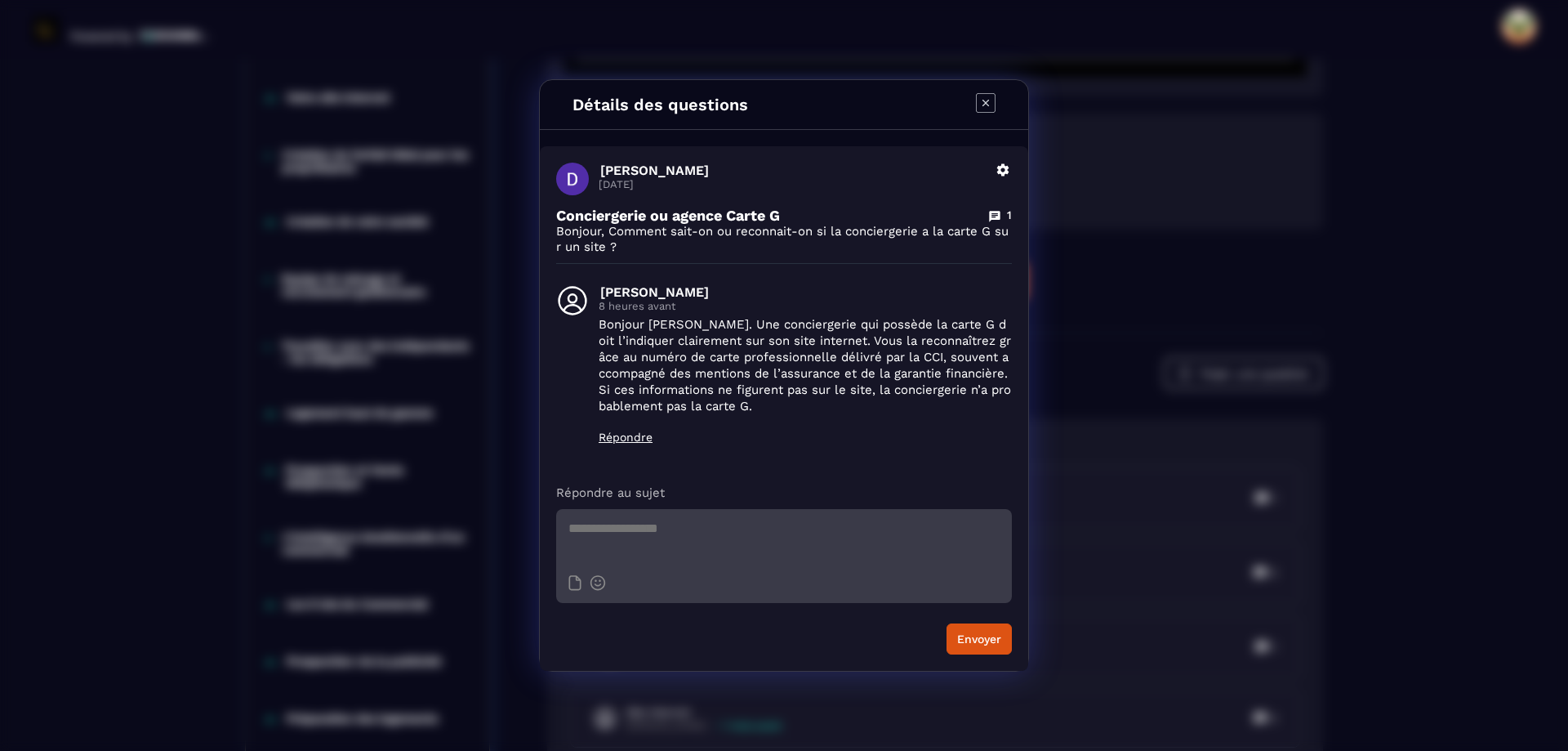
click at [997, 99] on div "Détails des questions" at bounding box center [784, 105] width 488 height 50
click at [991, 106] on icon "Modal window" at bounding box center [985, 102] width 19 height 19
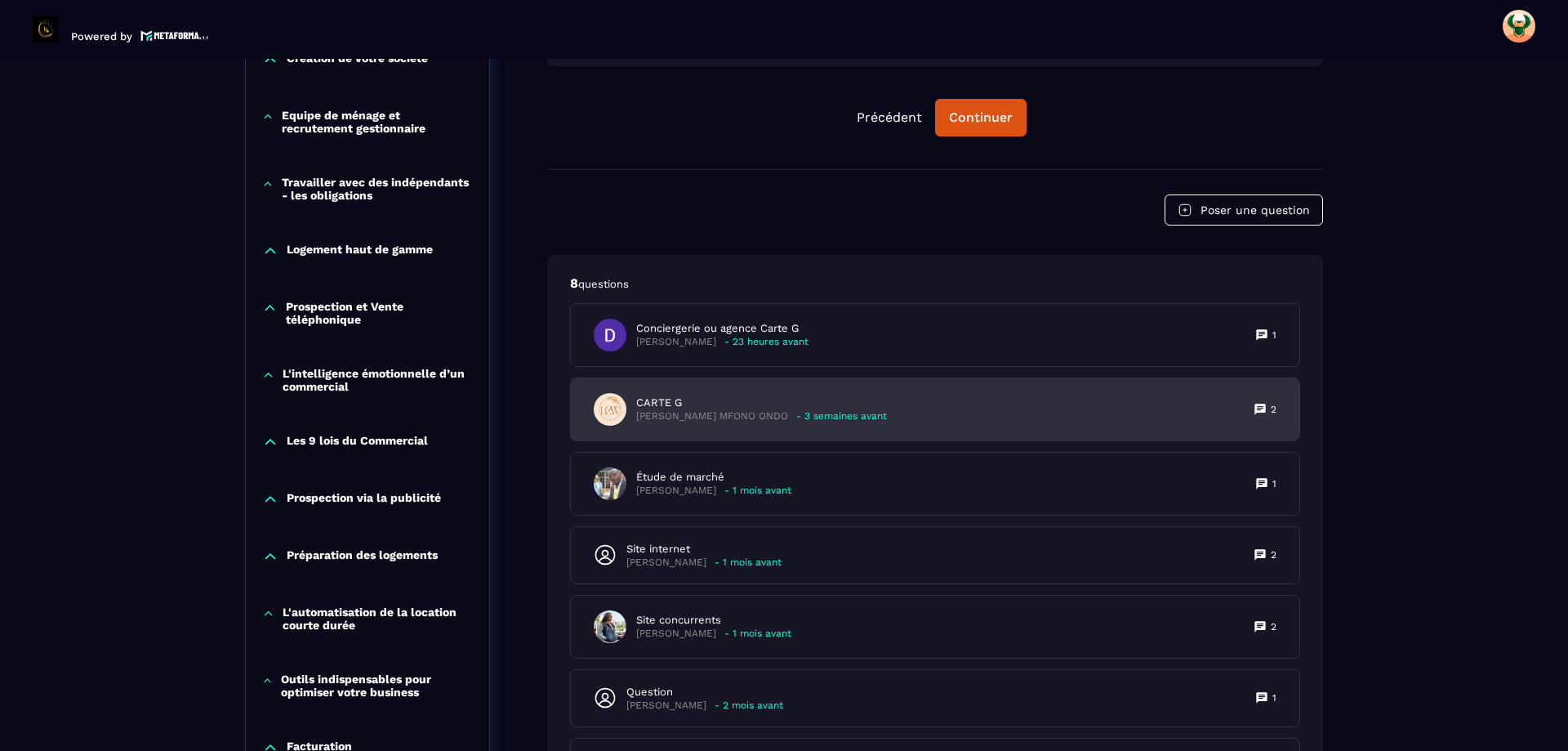
scroll to position [1069, 0]
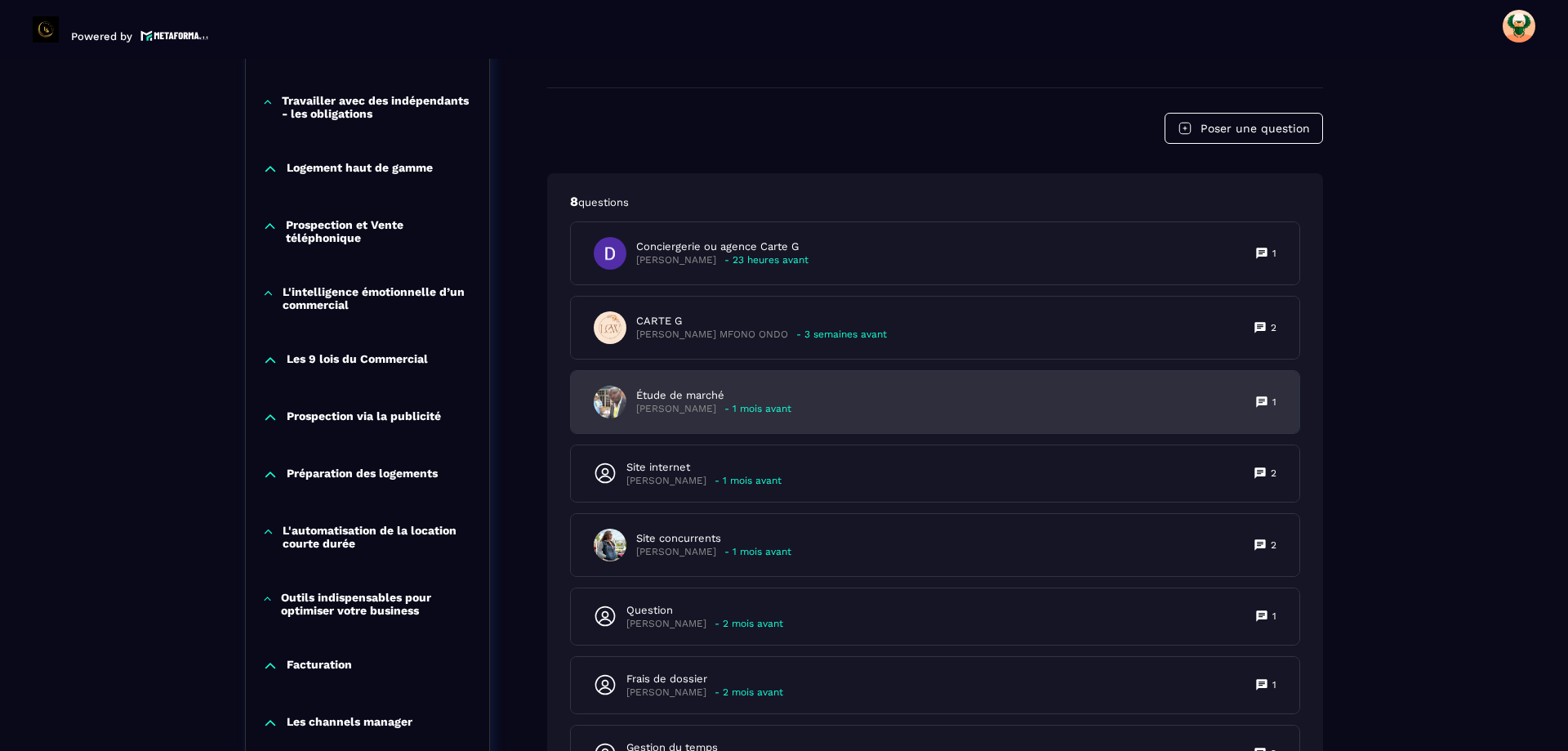
click at [852, 391] on div "Étude de marché [PERSON_NAME] - 1 mois avant 1" at bounding box center [935, 402] width 729 height 62
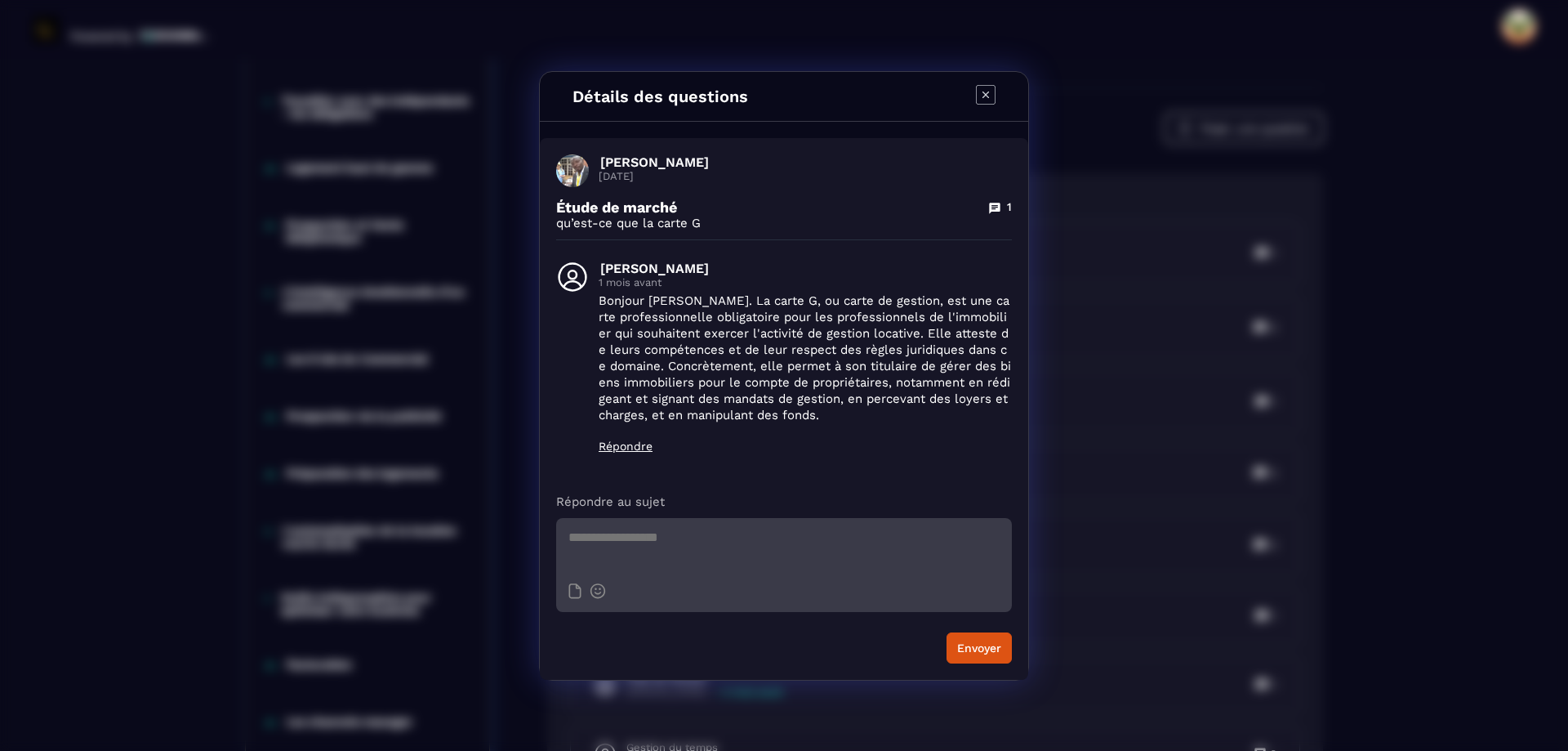
click at [985, 95] on icon "Modal window" at bounding box center [985, 94] width 6 height 6
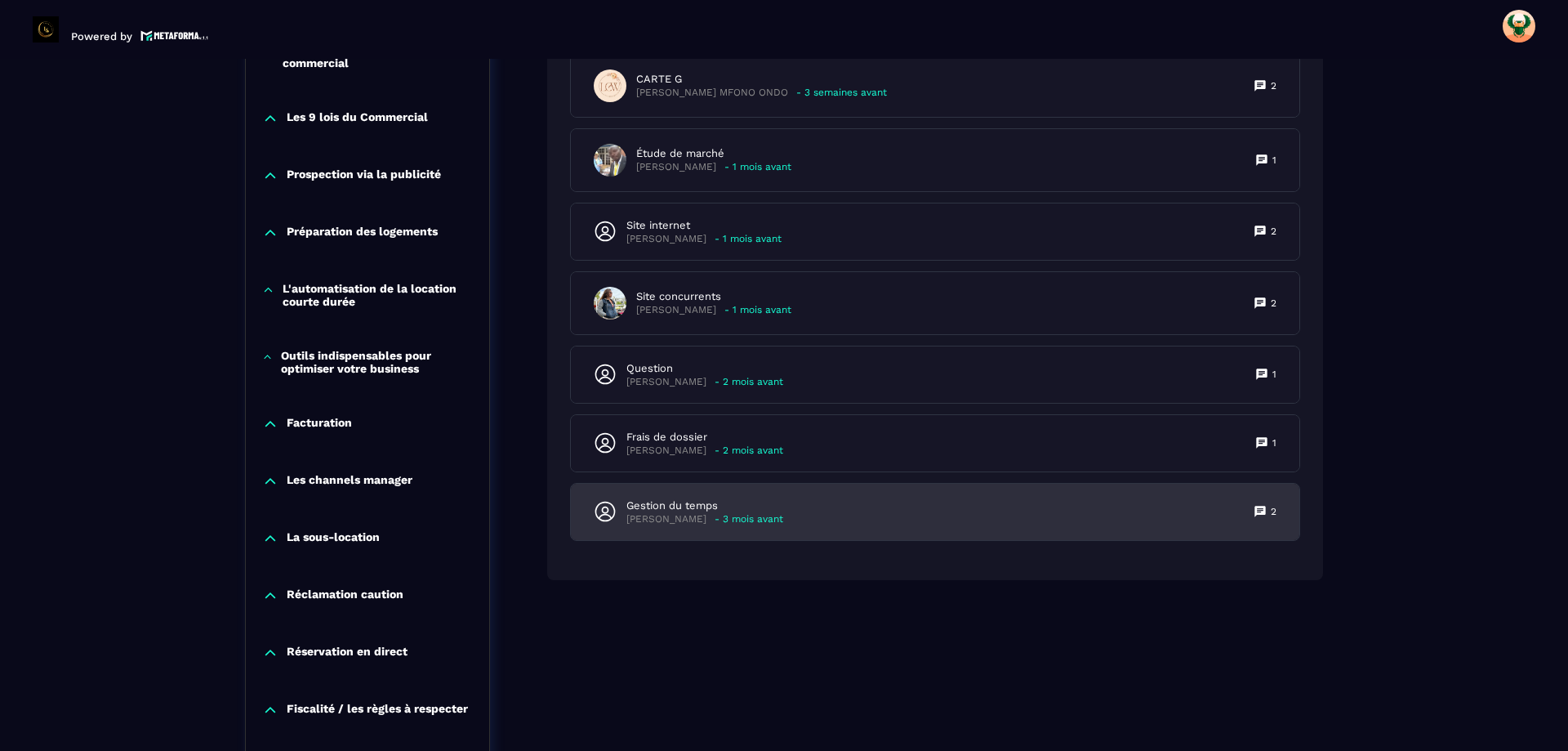
scroll to position [1314, 0]
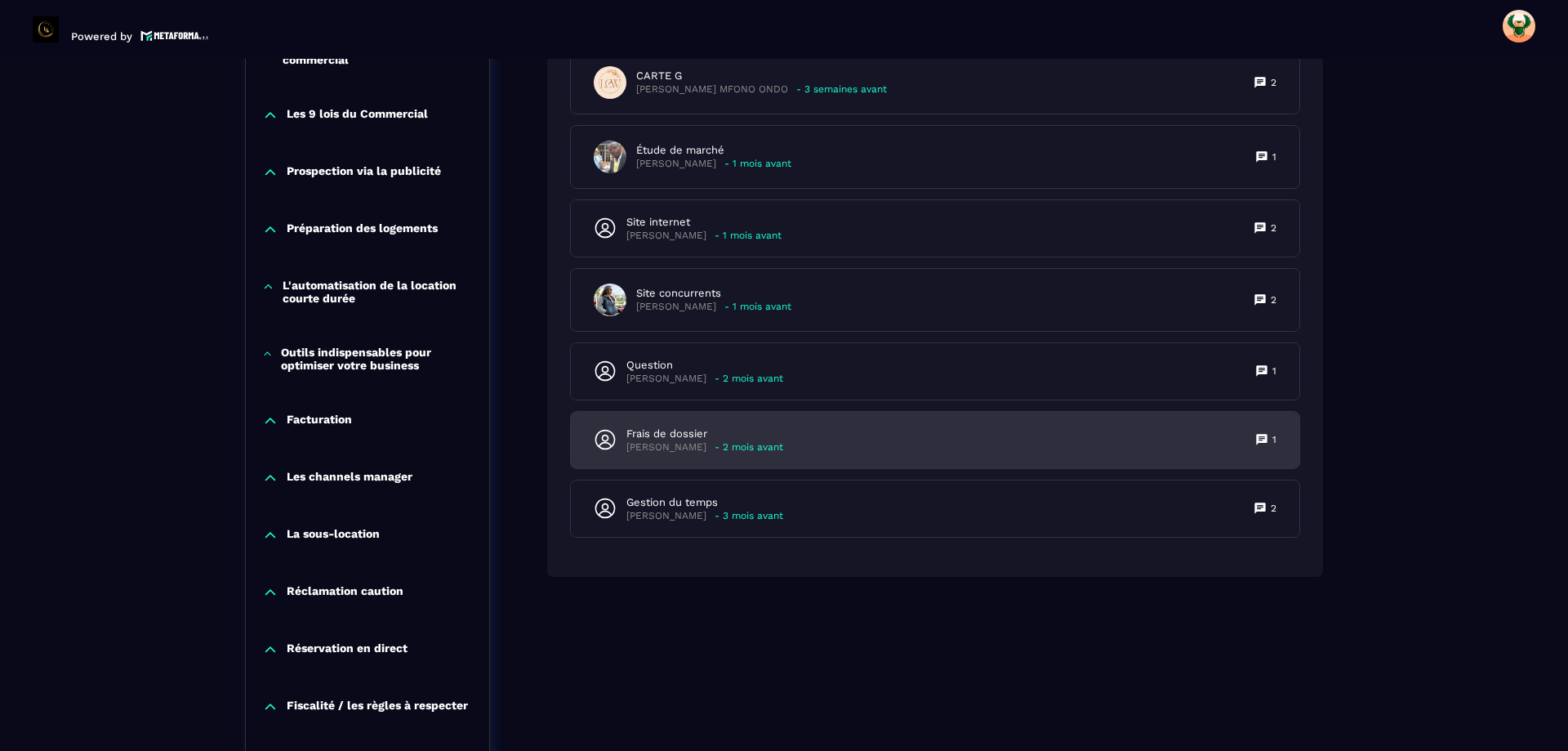
click at [811, 446] on div "Frais de dossier [PERSON_NAME] - 2 mois avant 1" at bounding box center [935, 439] width 729 height 56
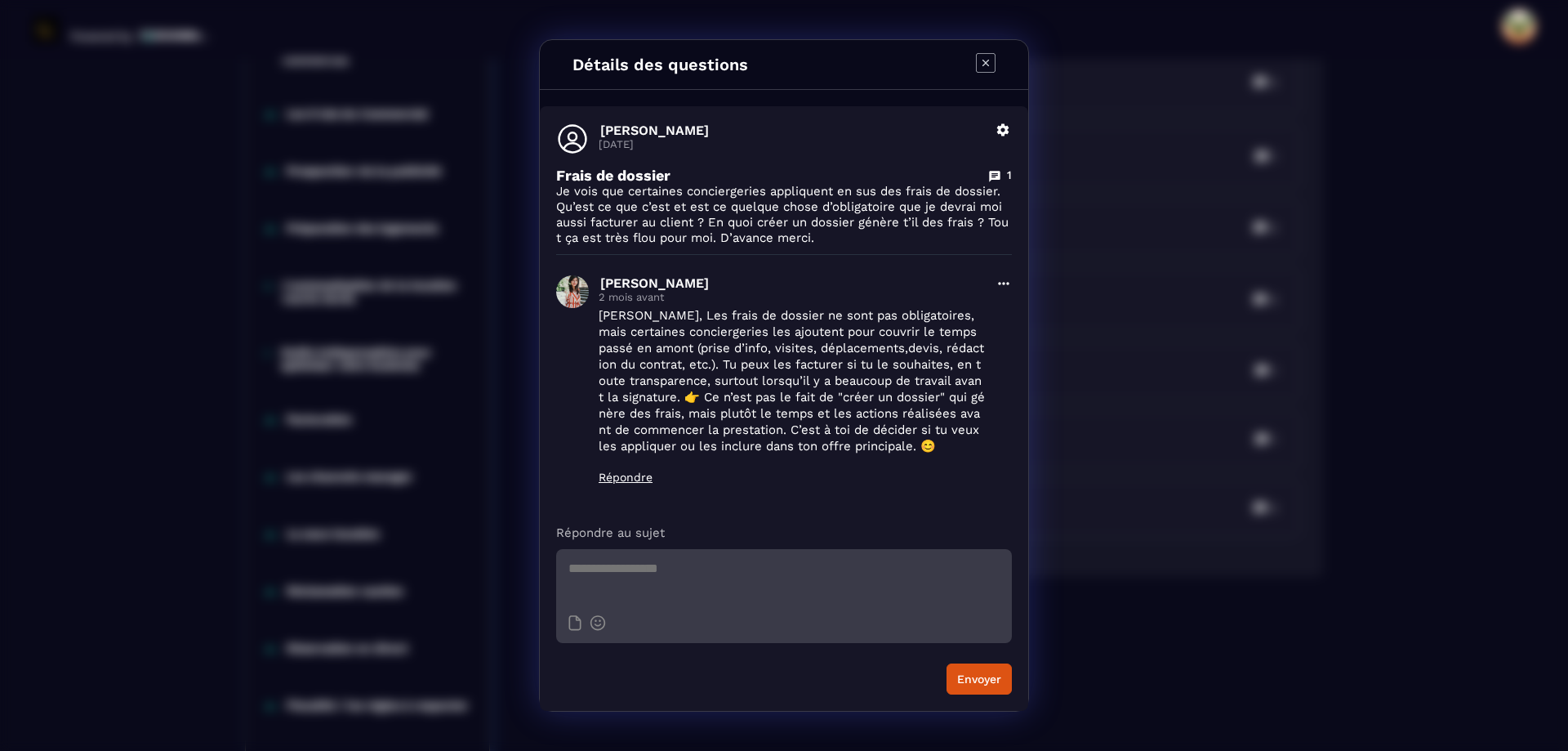
click at [996, 62] on div "Détails des questions" at bounding box center [784, 65] width 488 height 50
click at [992, 65] on icon "Modal window" at bounding box center [985, 62] width 19 height 19
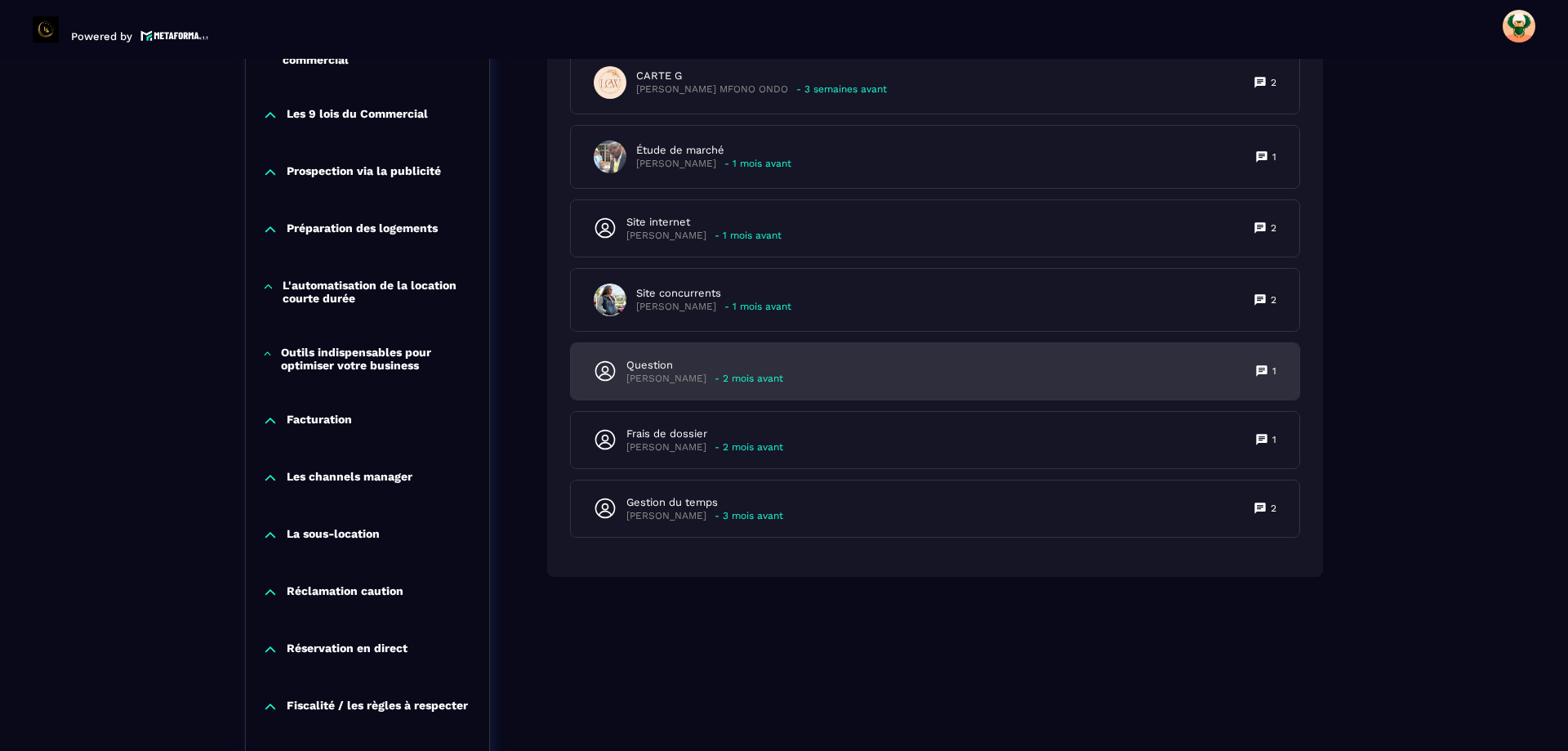
click at [865, 369] on div "Question [PERSON_NAME] - 2 mois avant 1" at bounding box center [935, 371] width 729 height 56
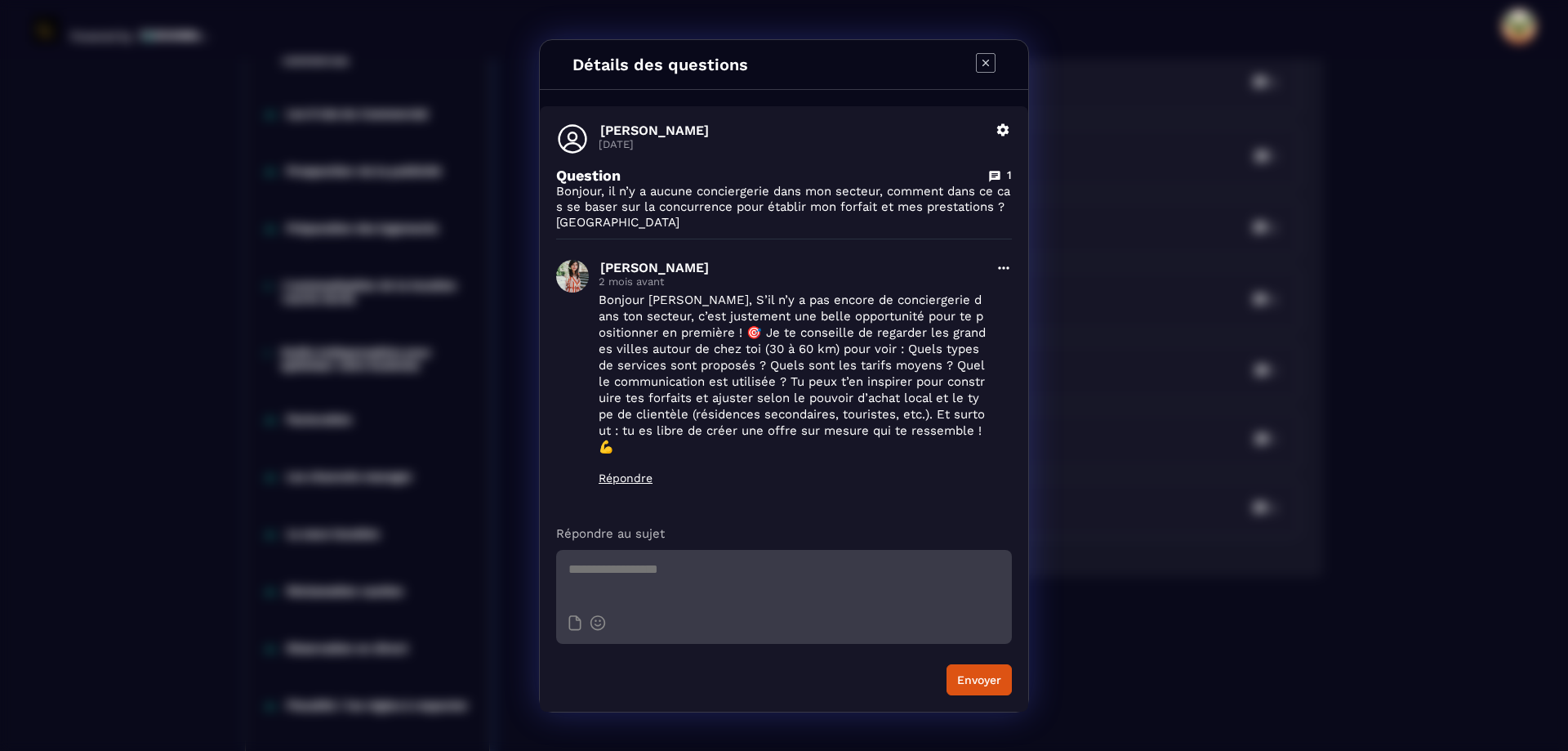
click at [980, 72] on icon "Modal window" at bounding box center [985, 62] width 19 height 19
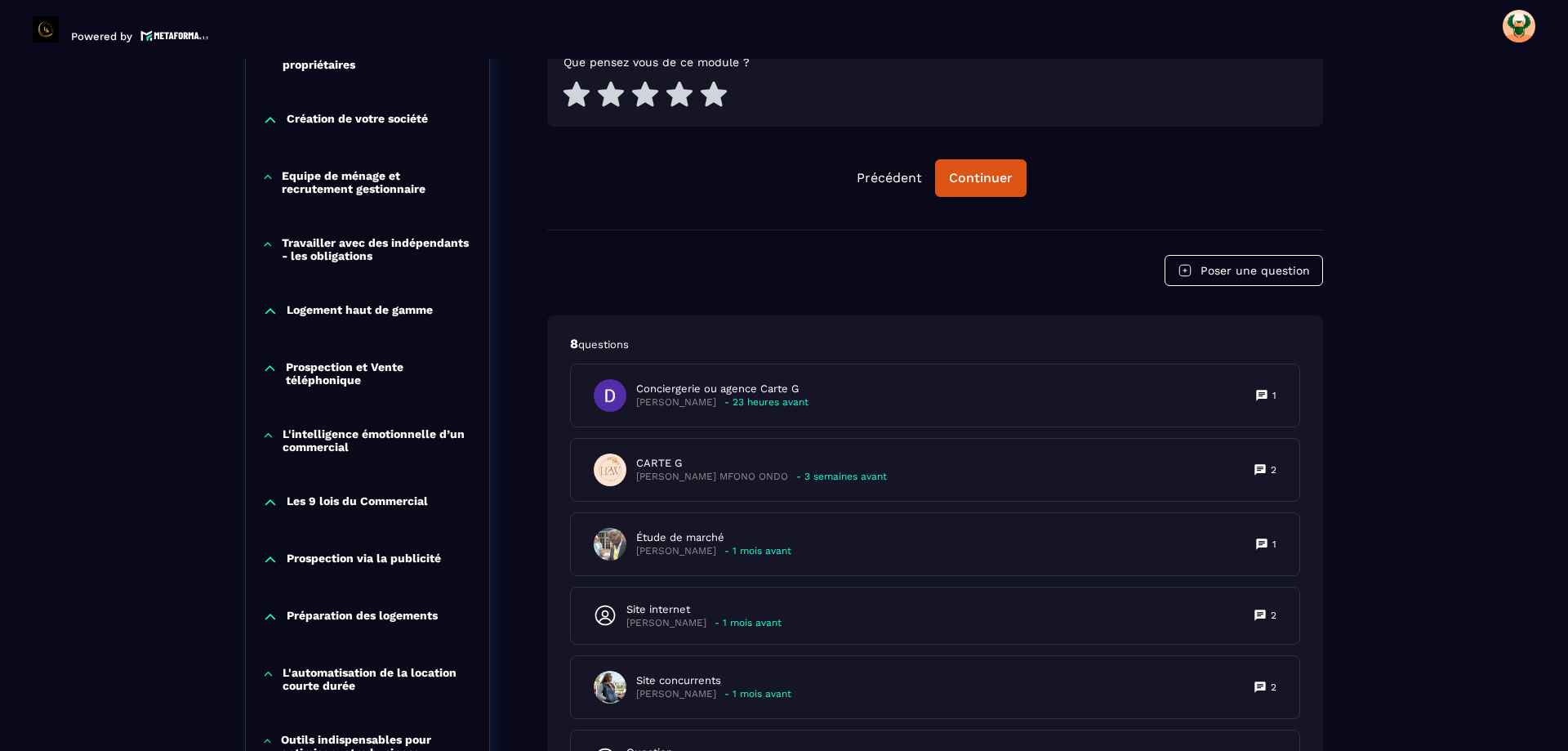
scroll to position [905, 0]
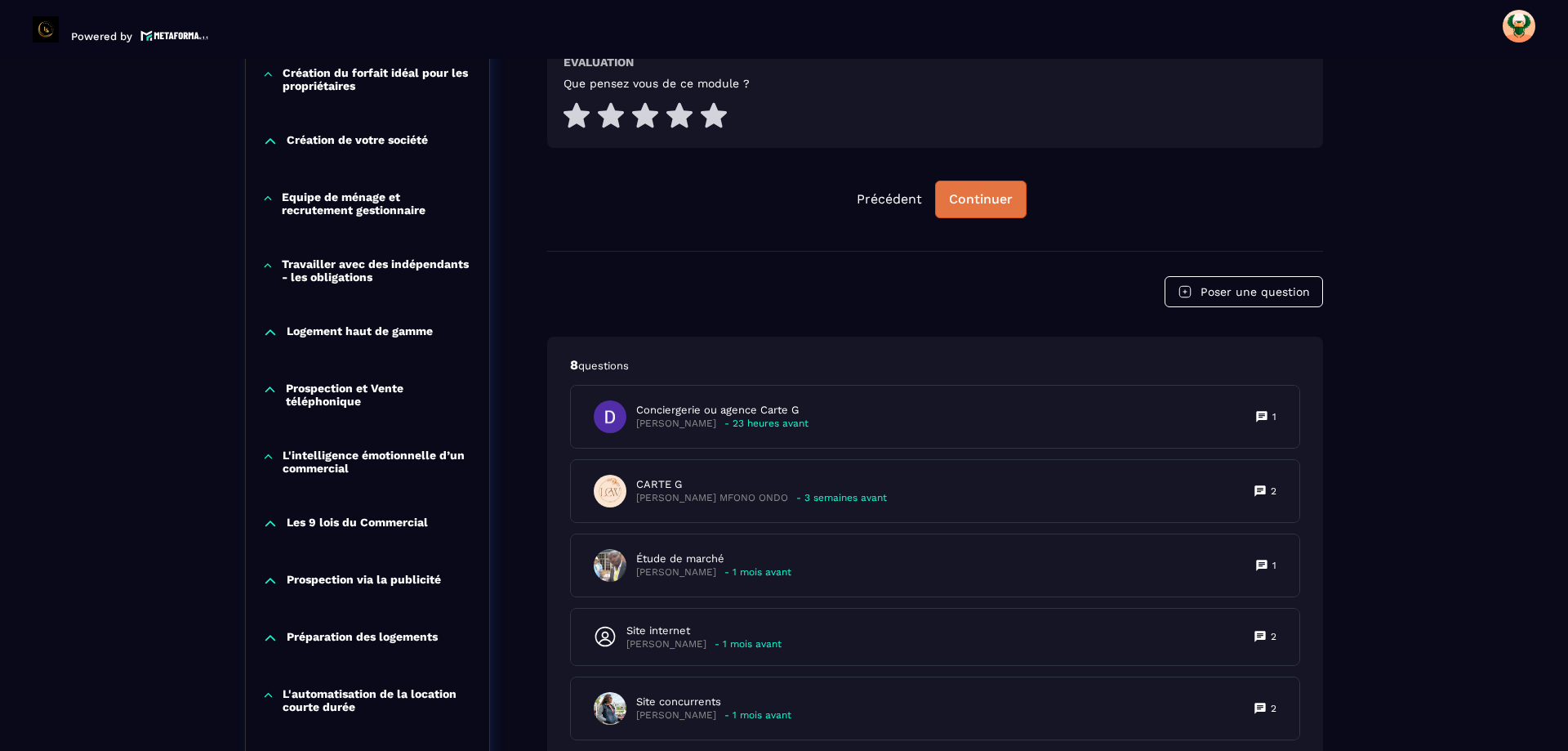
click at [981, 193] on div "Continuer" at bounding box center [980, 199] width 63 height 17
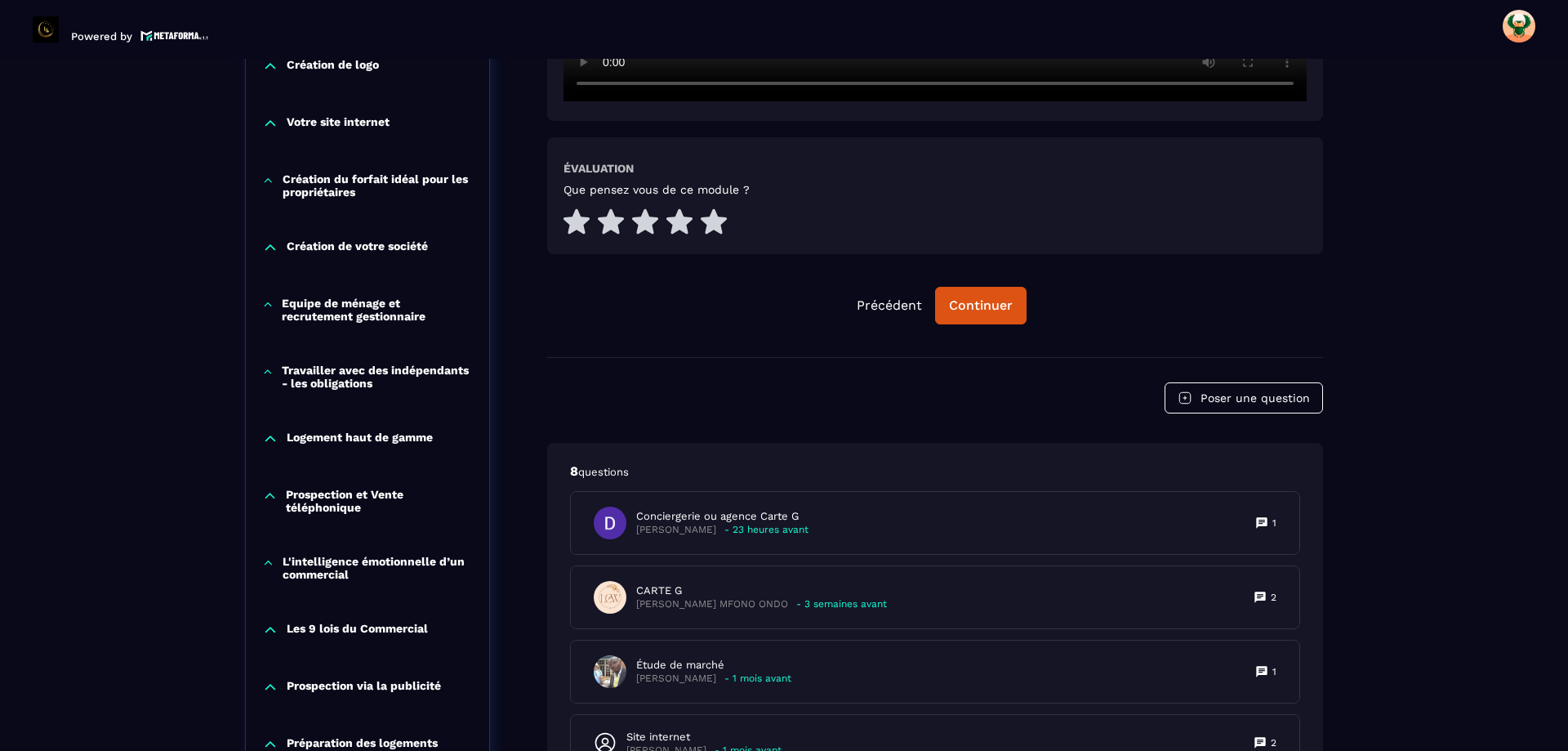
scroll to position [578, 0]
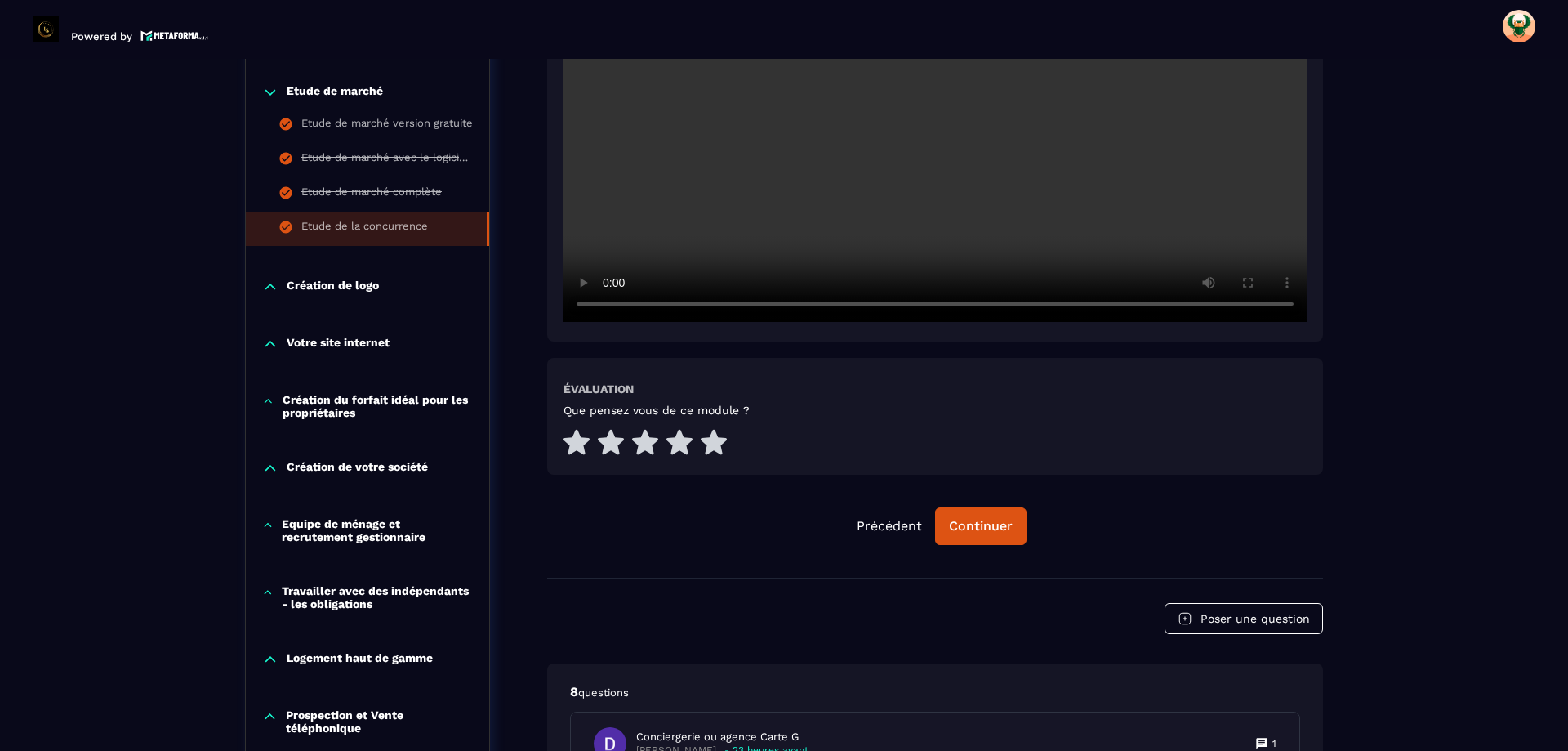
click at [357, 281] on p "Création de logo" at bounding box center [332, 286] width 93 height 17
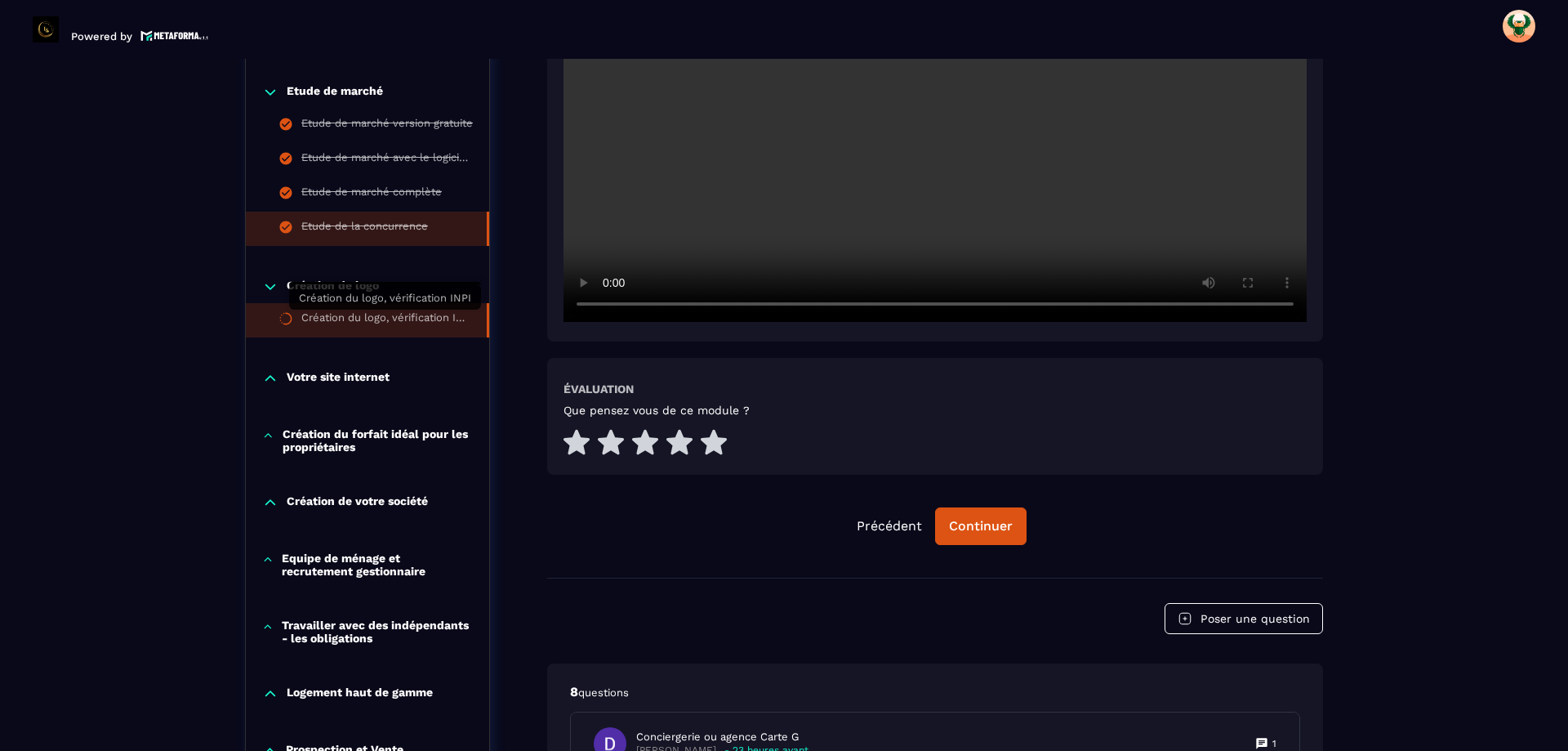
click at [398, 319] on div "Création du logo, vérification INPI" at bounding box center [386, 320] width 169 height 18
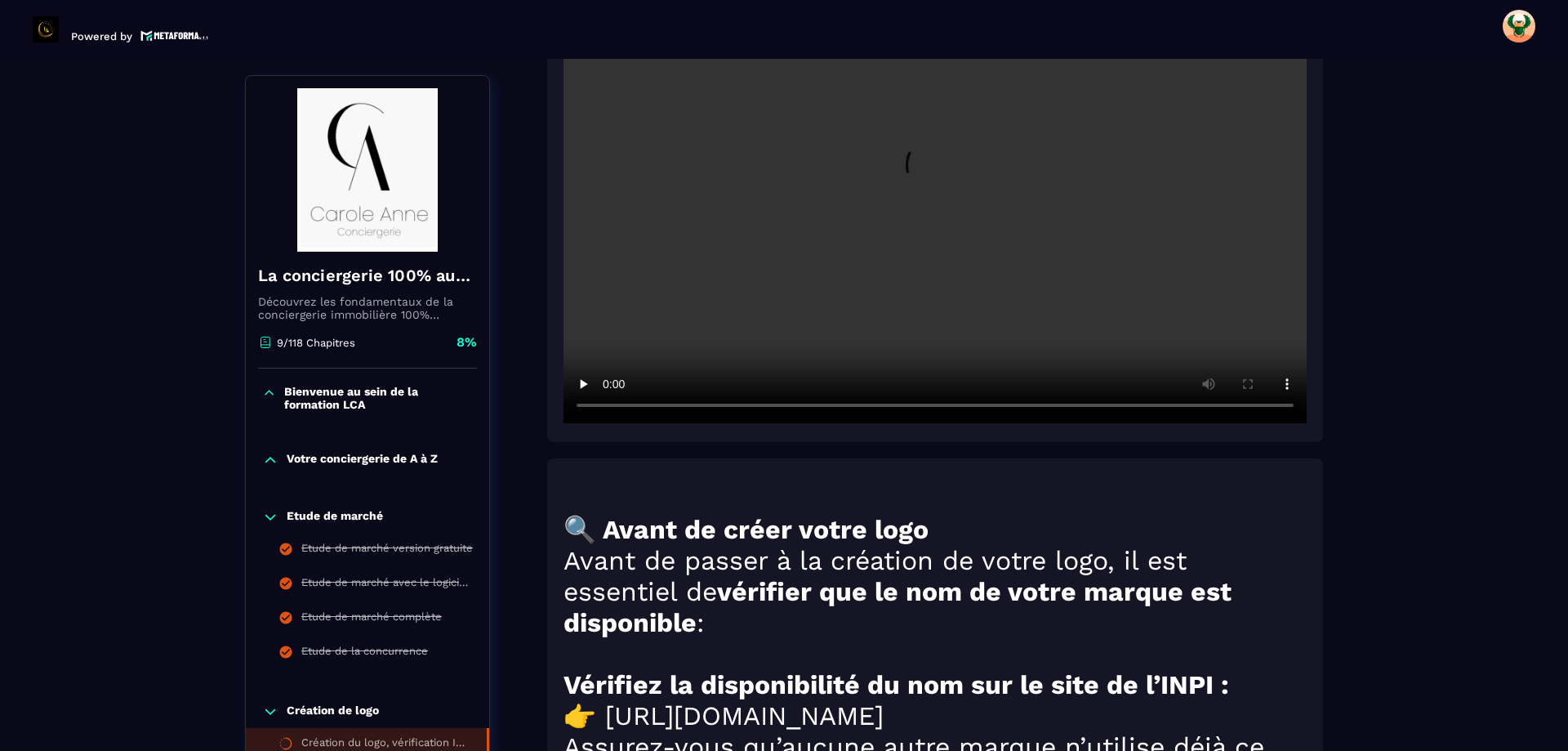
scroll to position [905, 0]
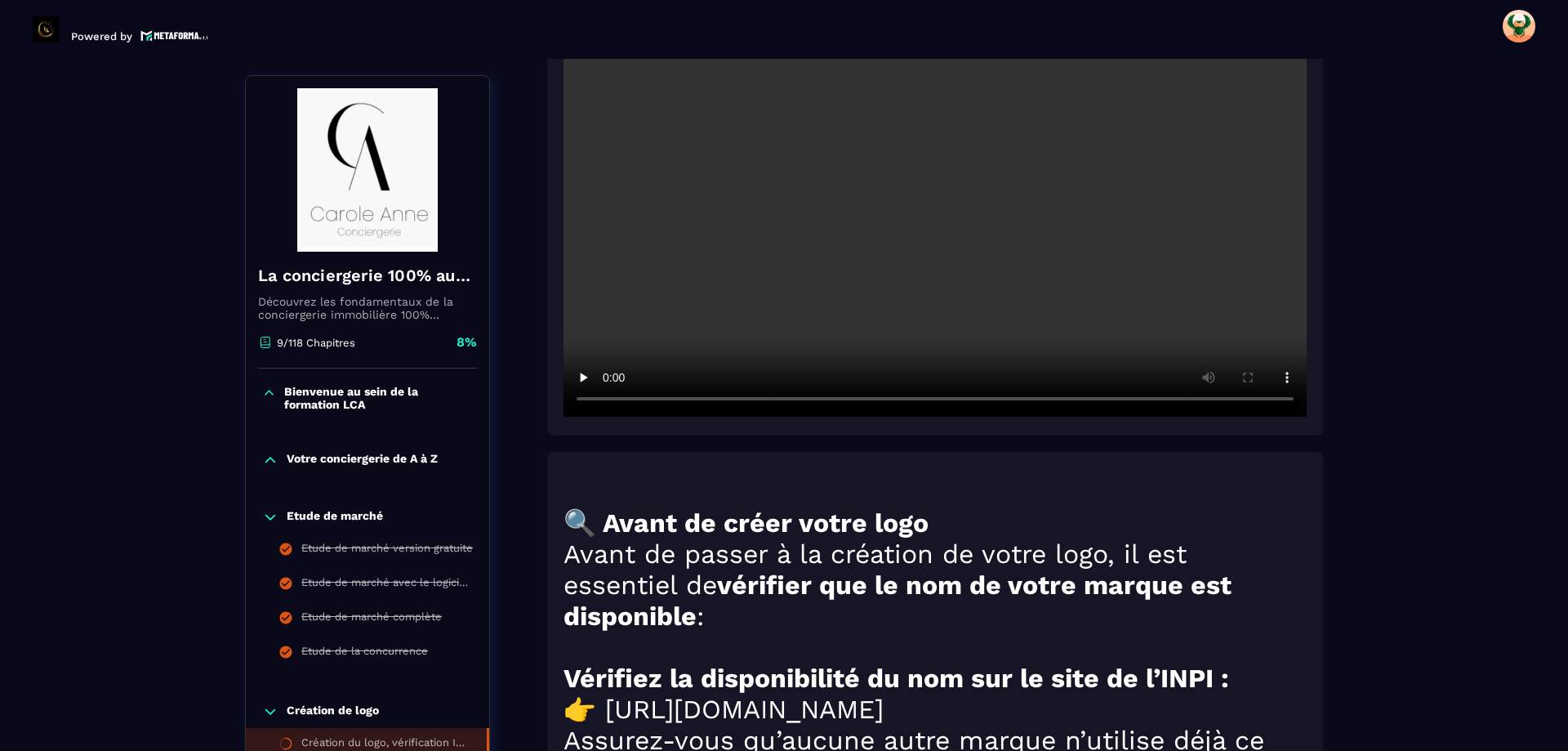
click at [331, 712] on p "Création de logo" at bounding box center [332, 712] width 93 height 17
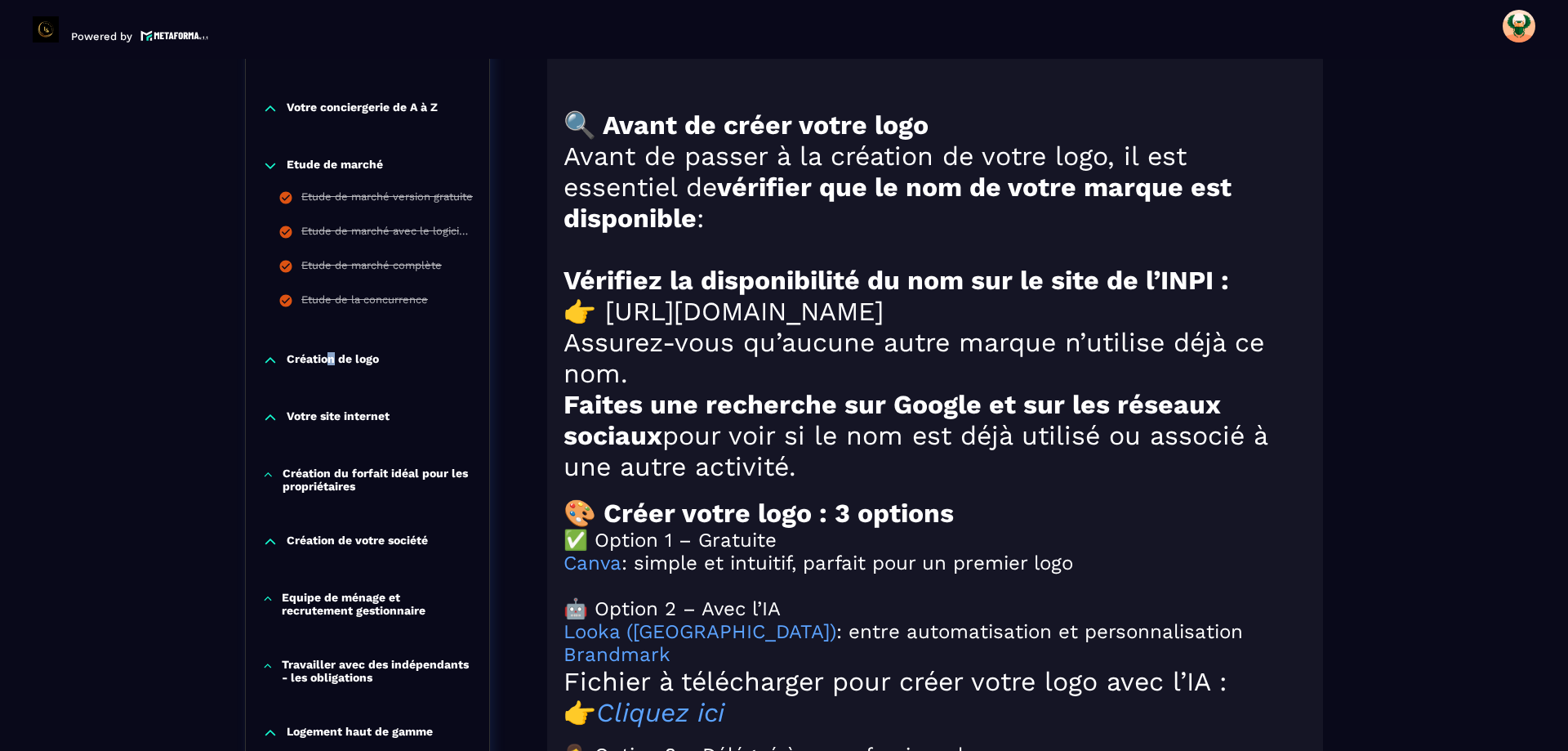
scroll to position [1314, 0]
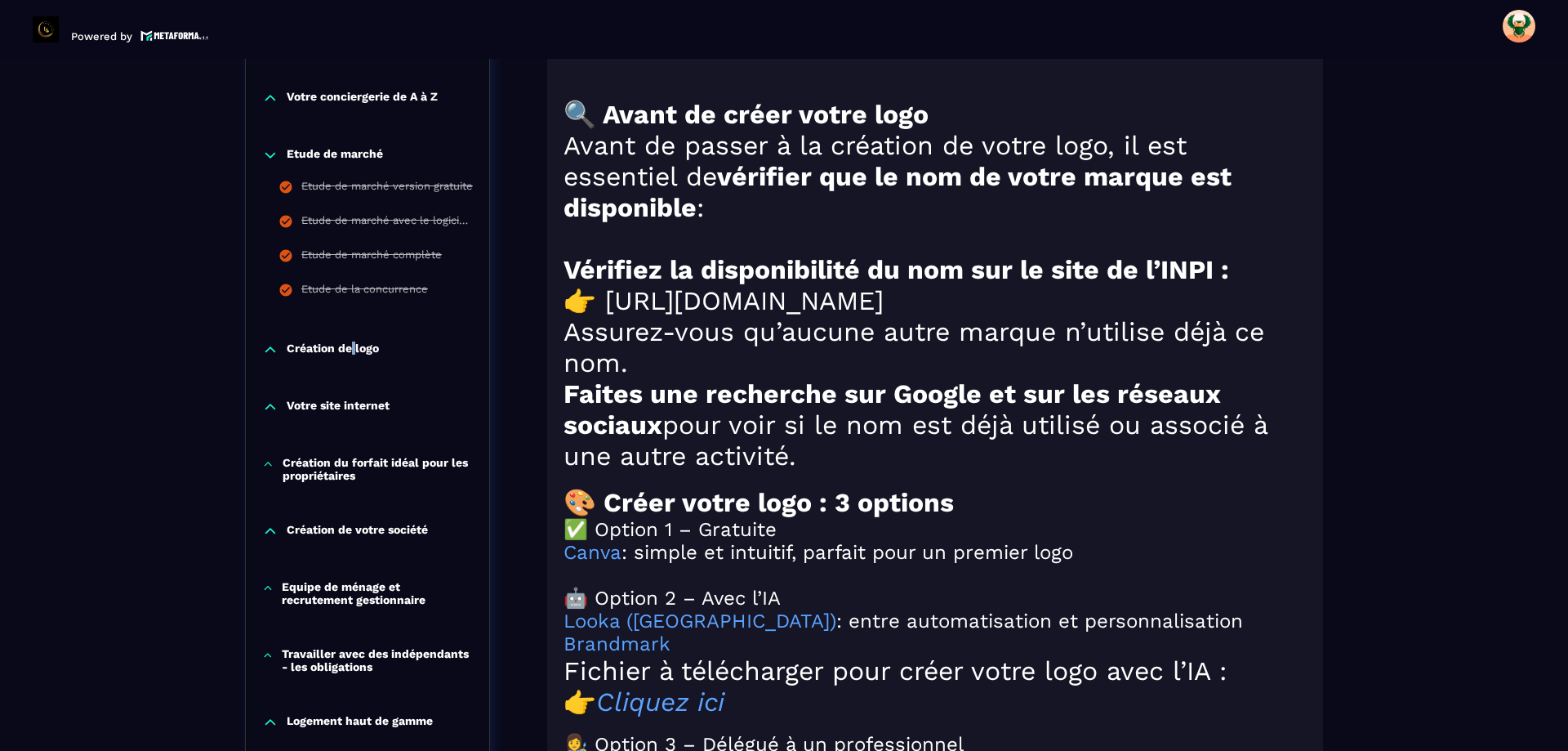
click at [353, 352] on p "Création de logo" at bounding box center [332, 350] width 93 height 17
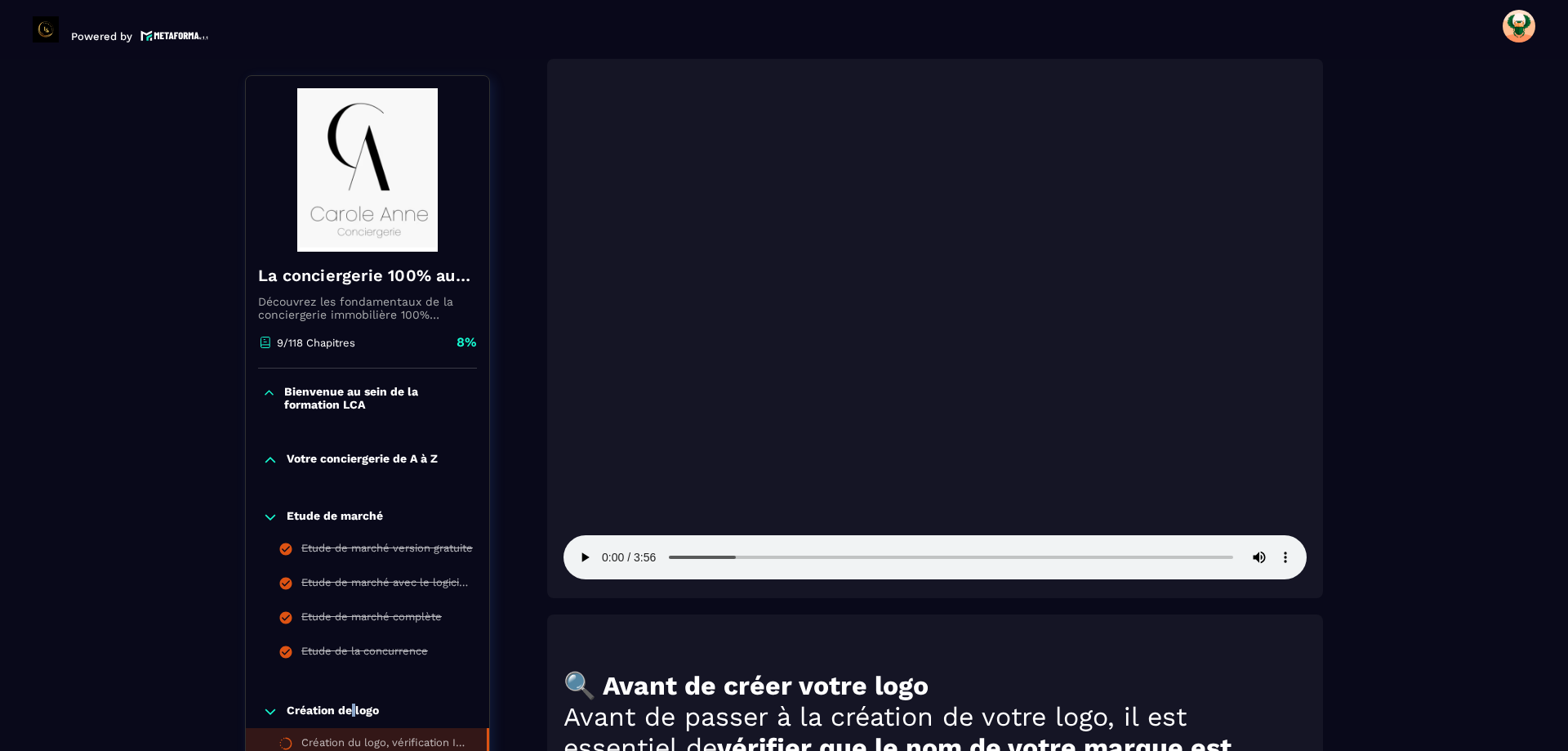
scroll to position [742, 0]
